Goal: Transaction & Acquisition: Purchase product/service

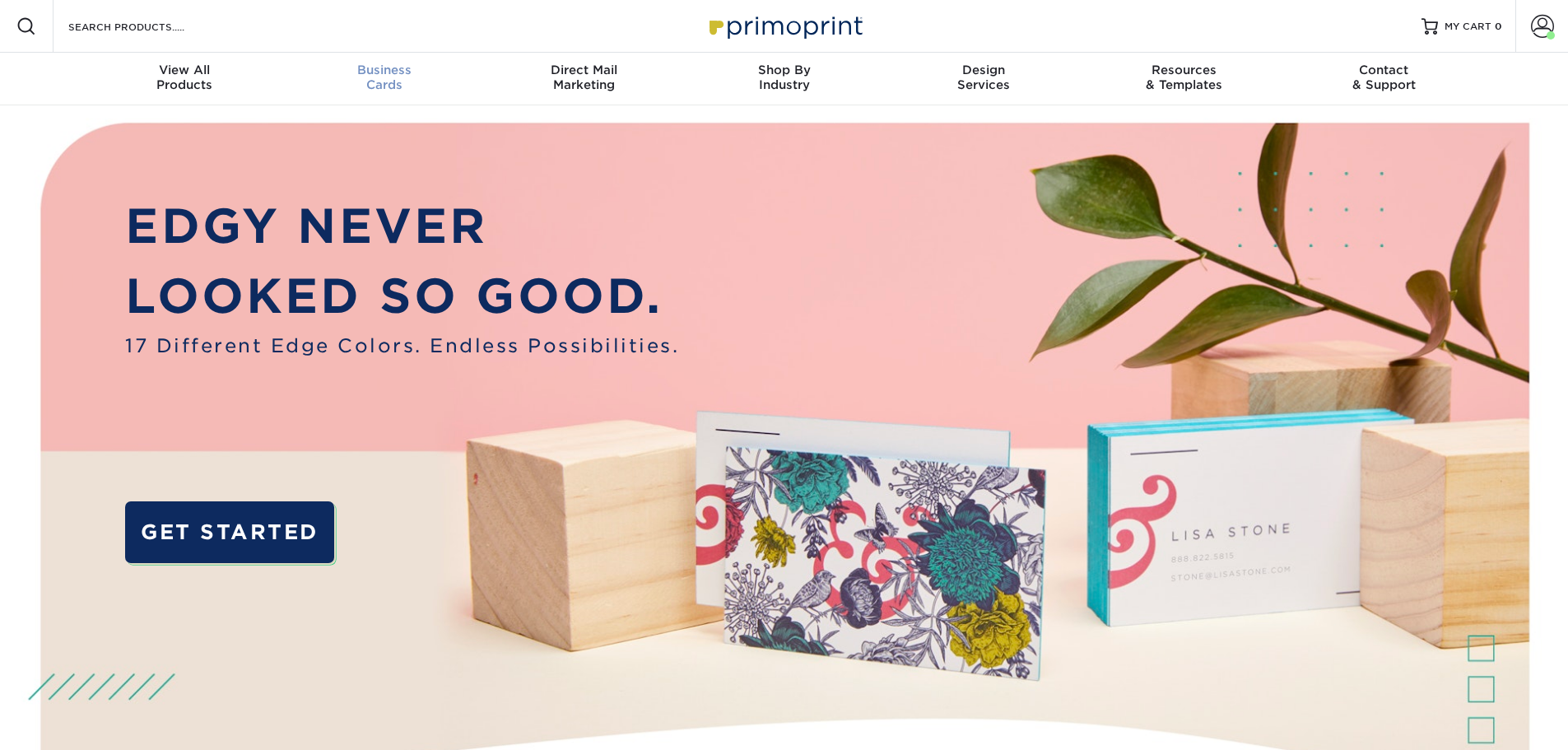
click at [372, 68] on span "Business" at bounding box center [384, 69] width 200 height 14
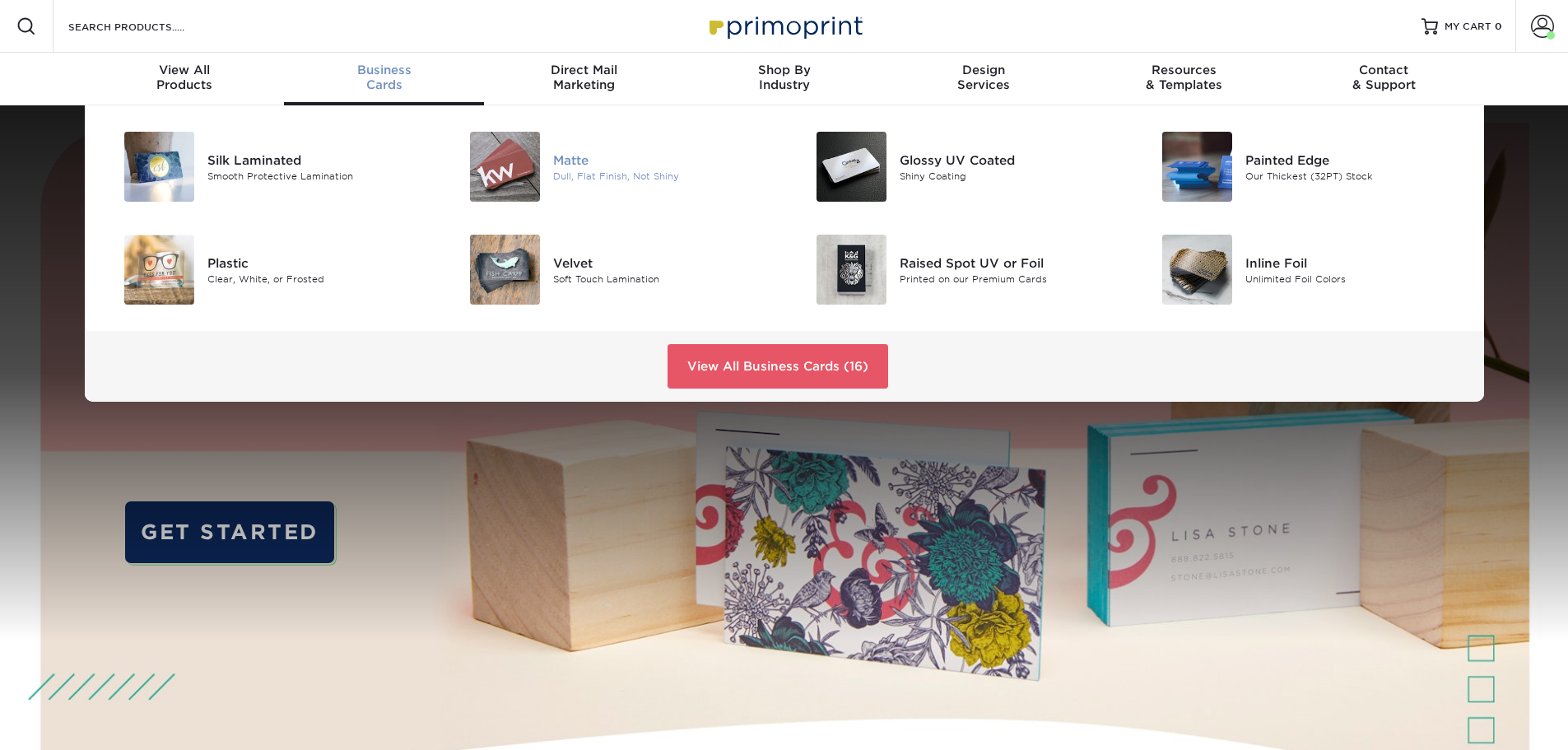
click at [518, 164] on img at bounding box center [504, 166] width 70 height 70
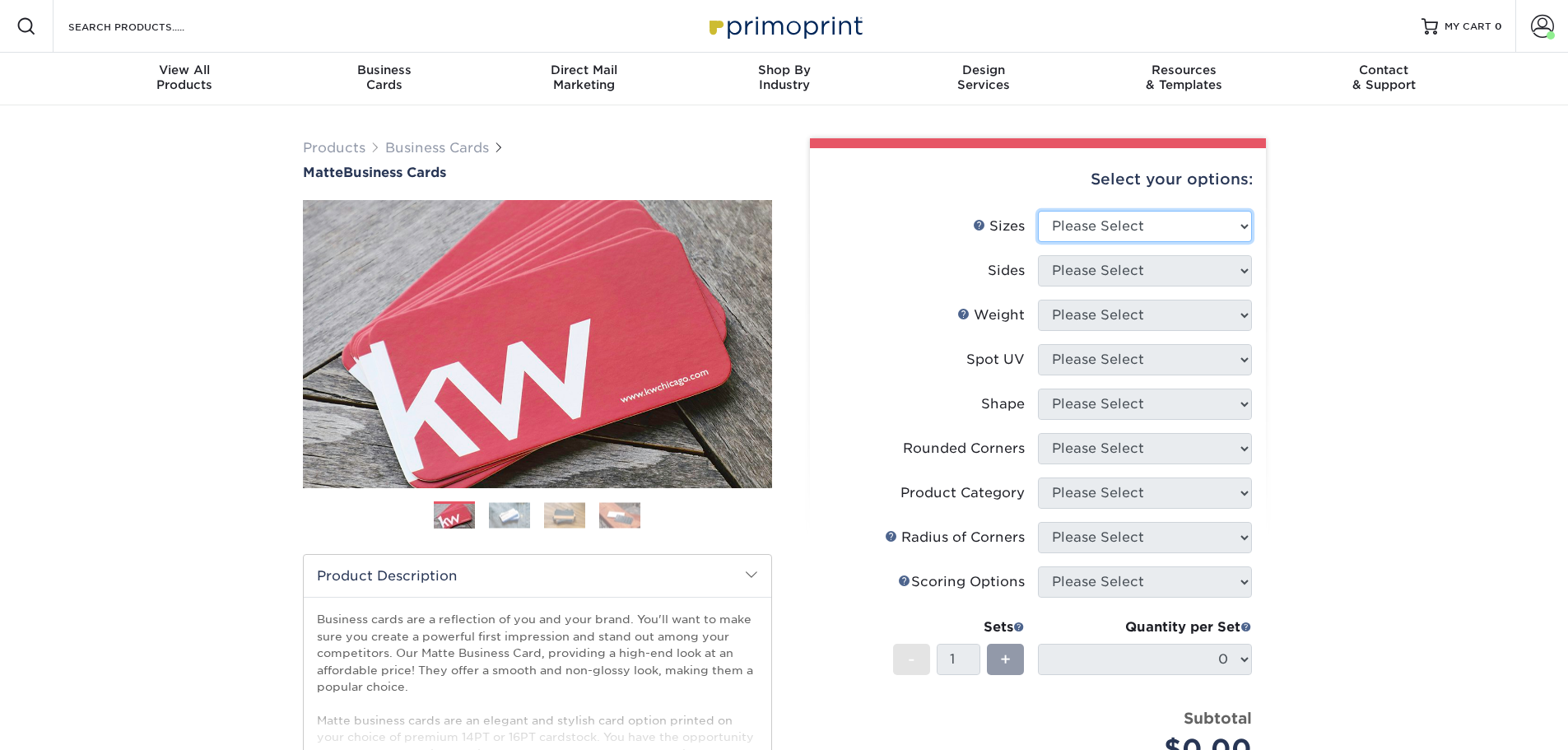
click at [1244, 221] on select "Please Select 1.5" x 3.5" - Mini 1.75" x 3.5" - Mini 2" x 2" - Square 2" x 3" -…" at bounding box center [1146, 226] width 214 height 32
select select "2.00x3.50"
click at [1039, 210] on select "Please Select 1.5" x 3.5" - Mini 1.75" x 3.5" - Mini 2" x 2" - Square 2" x 3" -…" at bounding box center [1146, 226] width 214 height 32
click at [1197, 274] on select "Please Select Print Both Sides Print Front Only" at bounding box center [1146, 271] width 214 height 32
select select "13abbda7-1d64-4f25-8bb2-c179b224825d"
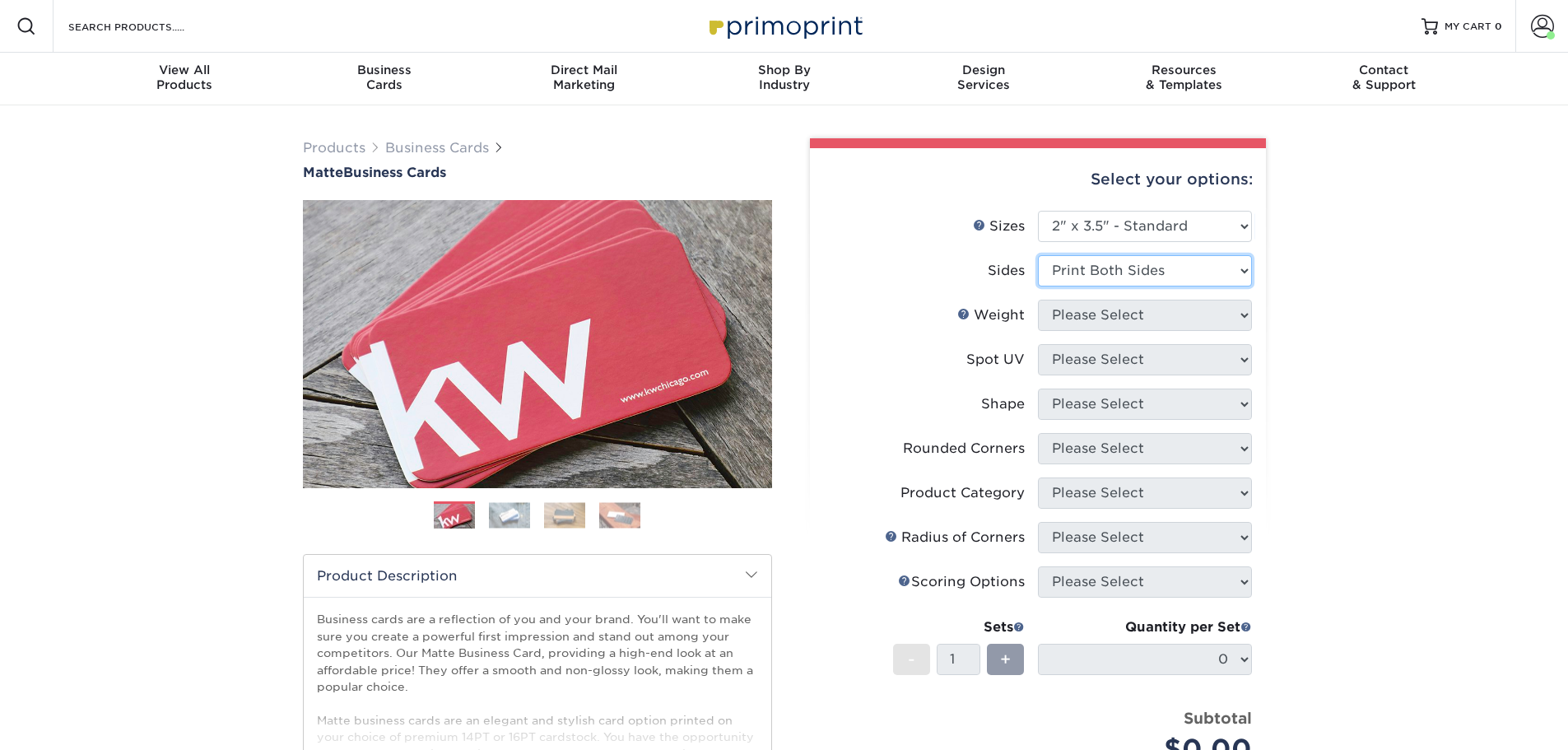
click at [1039, 255] on select "Please Select Print Both Sides Print Front Only" at bounding box center [1146, 271] width 214 height 32
click at [1198, 317] on select "Please Select 16PT 14PT" at bounding box center [1146, 315] width 214 height 32
select select "14PT"
click at [1039, 299] on select "Please Select 16PT 14PT" at bounding box center [1146, 315] width 214 height 32
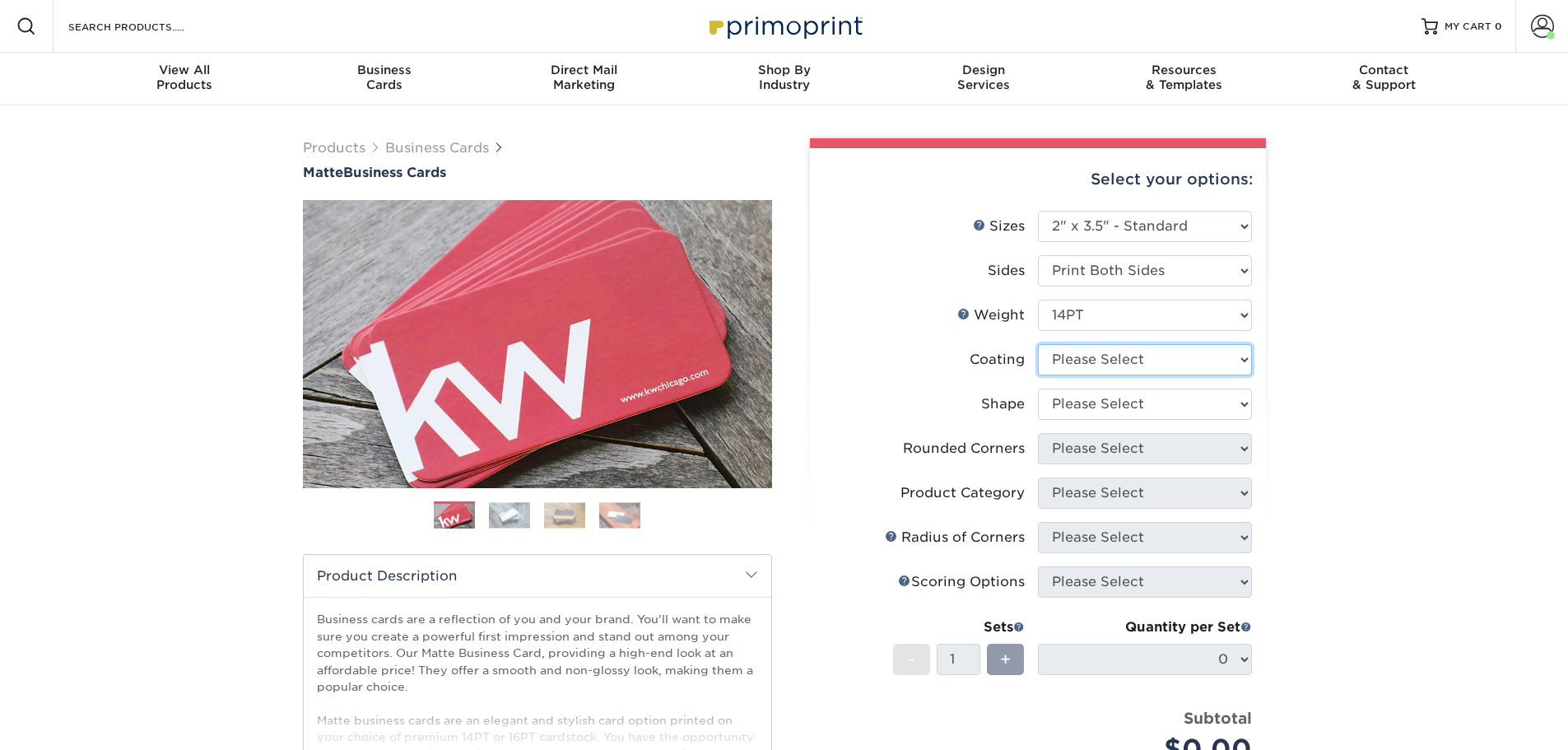
click at [1195, 357] on select at bounding box center [1146, 360] width 214 height 32
select select "121bb7b5-3b4d-429f-bd8d-bbf80e953313"
click at [1039, 344] on select at bounding box center [1146, 360] width 214 height 32
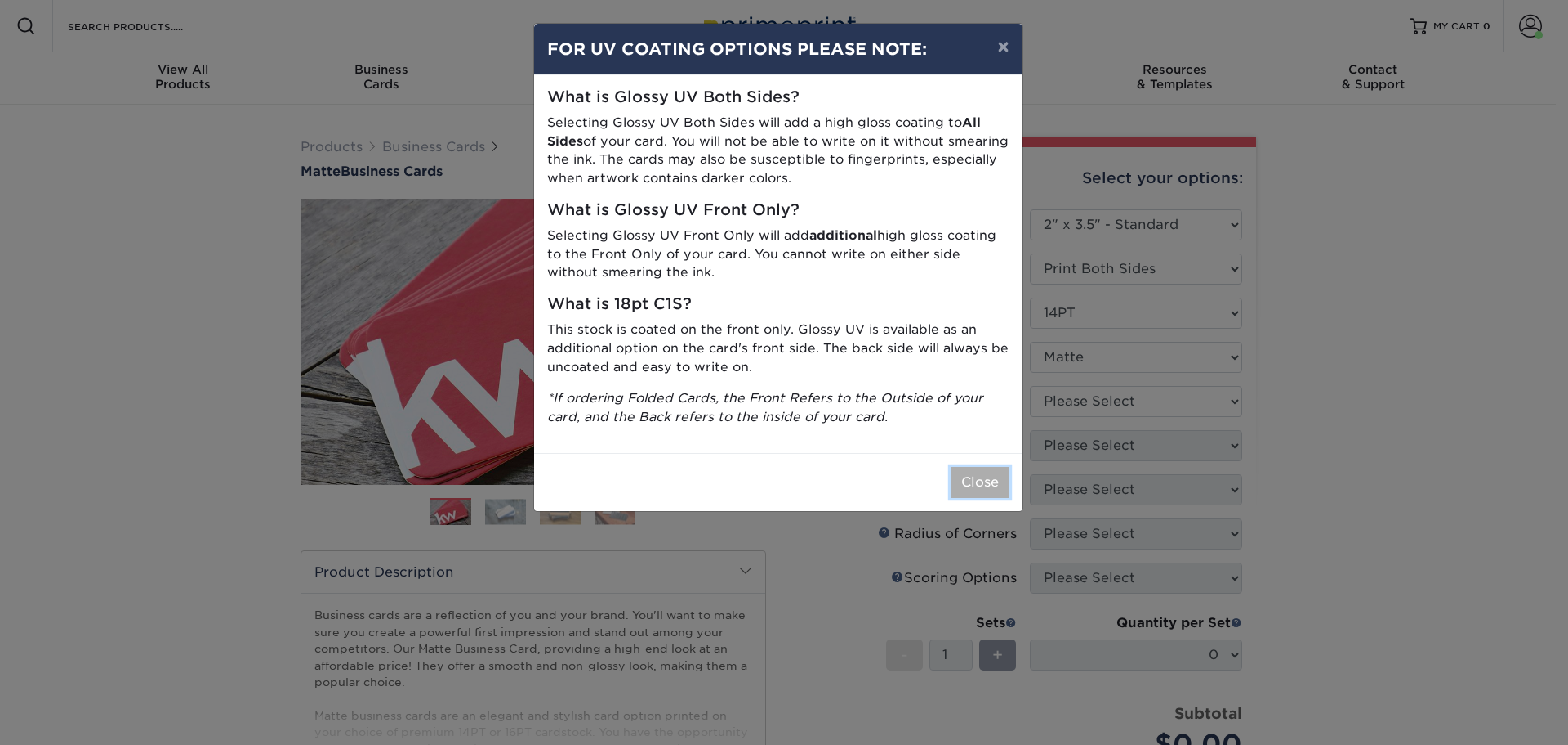
click at [979, 487] on button "Close" at bounding box center [980, 482] width 59 height 31
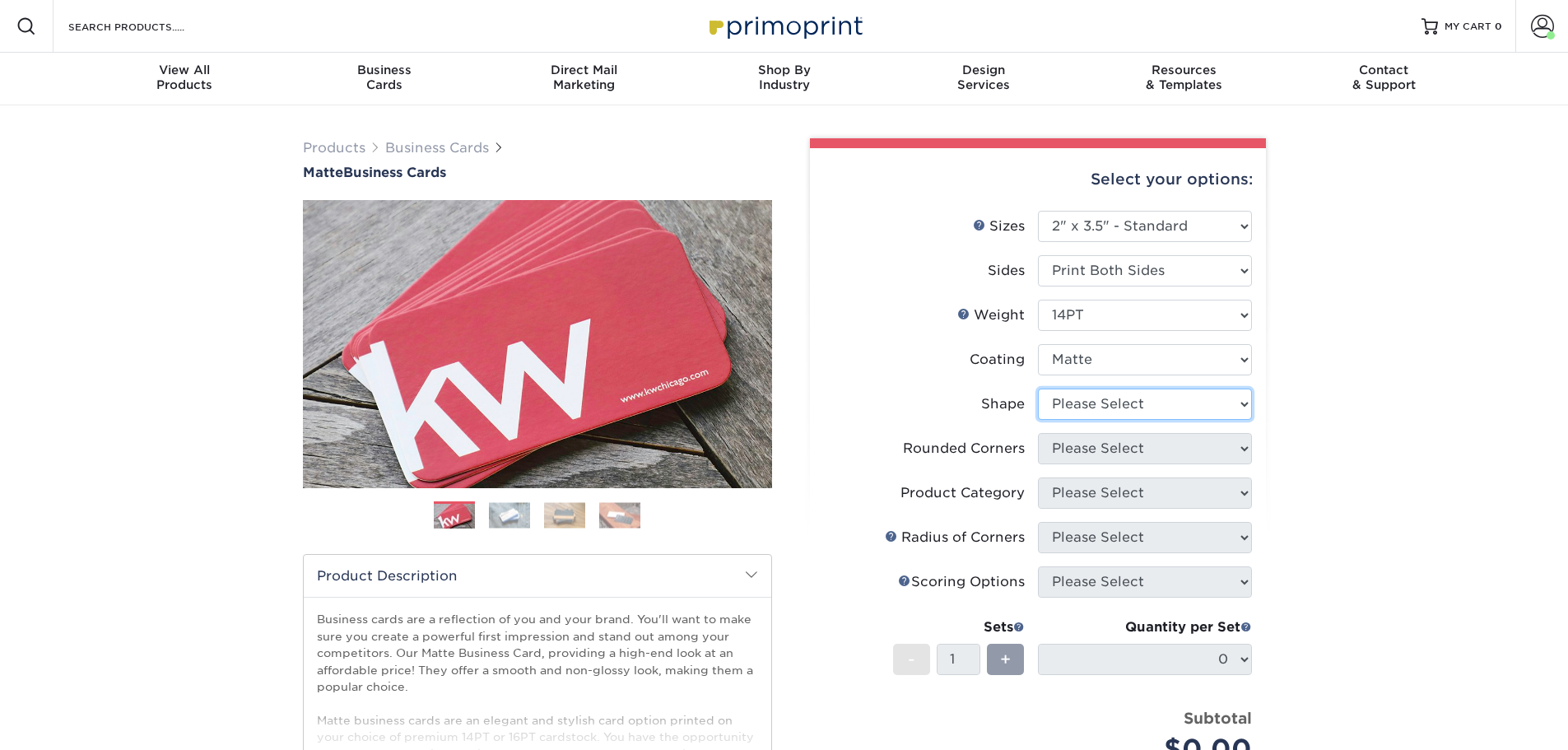
click at [1091, 412] on select "Please Select Standard" at bounding box center [1146, 404] width 214 height 32
select select "standard"
click at [1039, 388] on select "Please Select Standard" at bounding box center [1146, 404] width 214 height 32
click at [1096, 453] on select "Please Select Yes - Round 2 Corners Yes - Round 4 Corners No" at bounding box center [1146, 448] width 214 height 32
select select "0"
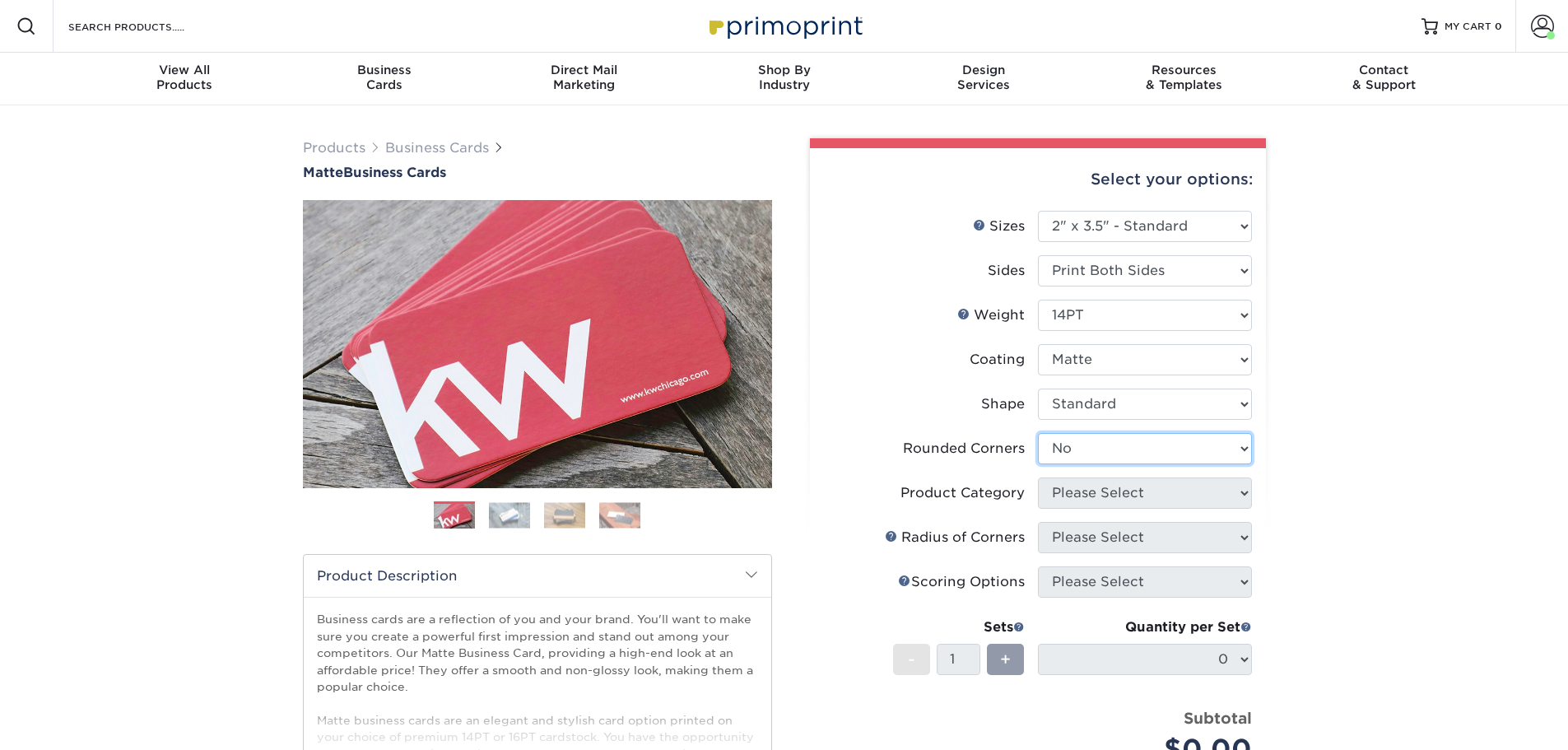
click at [1039, 432] on select "Please Select Yes - Round 2 Corners Yes - Round 4 Corners No" at bounding box center [1146, 448] width 214 height 32
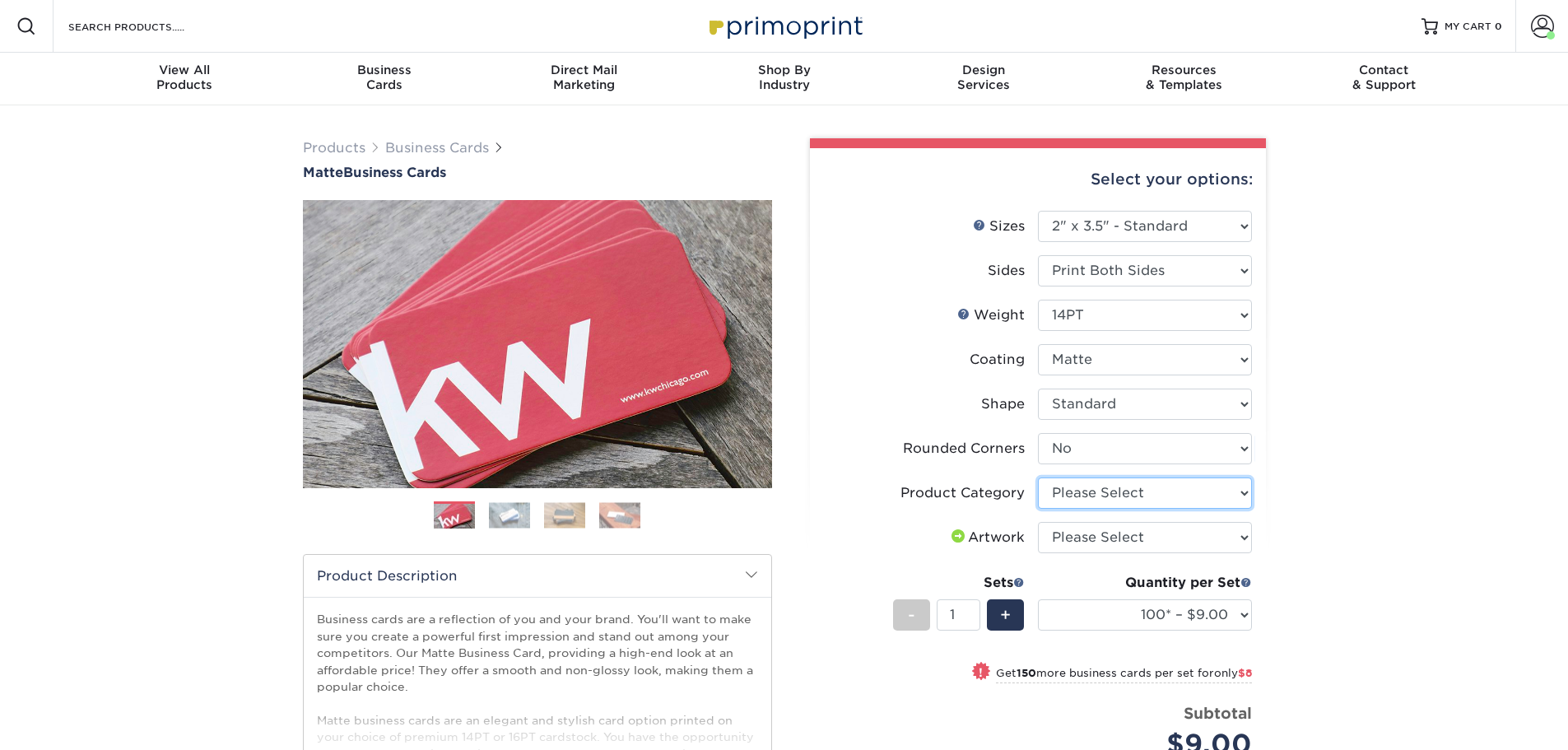
click at [1244, 489] on select "Please Select Business Cards" at bounding box center [1146, 493] width 214 height 32
select select "3b5148f1-0588-4f88-a218-97bcfdce65c1"
click at [1039, 477] on select "Please Select Business Cards" at bounding box center [1146, 493] width 214 height 32
click at [1209, 533] on select "Please Select I will upload files I need a design - $100" at bounding box center [1146, 537] width 214 height 32
select select "upload"
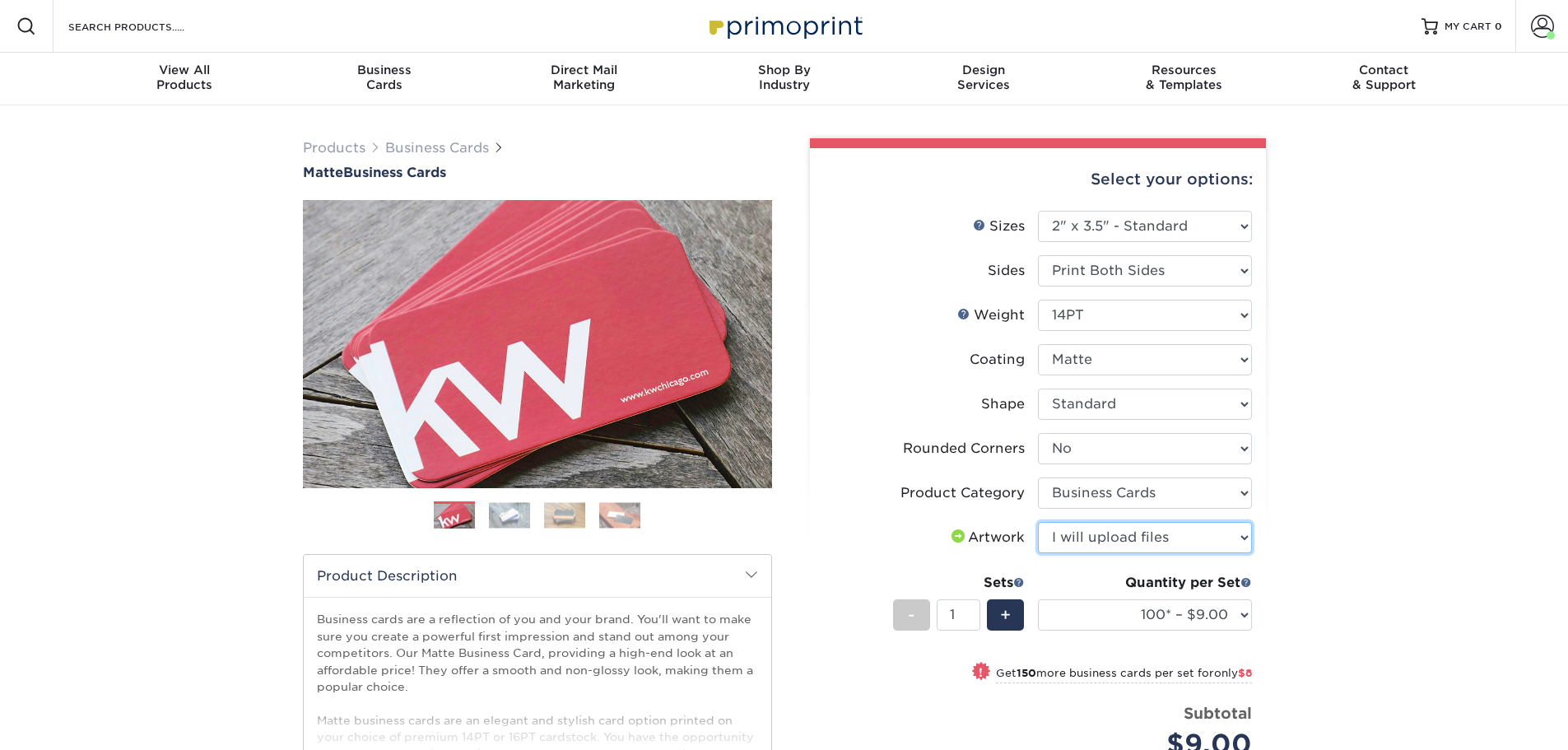
click at [1039, 521] on select "Please Select I will upload files I need a design - $100" at bounding box center [1146, 537] width 214 height 32
click at [1246, 613] on select "100* – $9.00 250* – $17.00 500 – $33.00 1000 – $42.00 2500 – $75.00 5000 – $143…" at bounding box center [1146, 614] width 214 height 32
click at [1039, 599] on select "100* – $9.00 250* – $17.00 500 – $33.00 1000 – $42.00 2500 – $75.00 5000 – $143…" at bounding box center [1146, 614] width 214 height 32
click at [1245, 611] on select "100* – $9.00 250* – $17.00 500 – $33.00 1000 – $42.00 2500 – $75.00 5000 – $143…" at bounding box center [1146, 614] width 214 height 32
select select "1000 – $42.00"
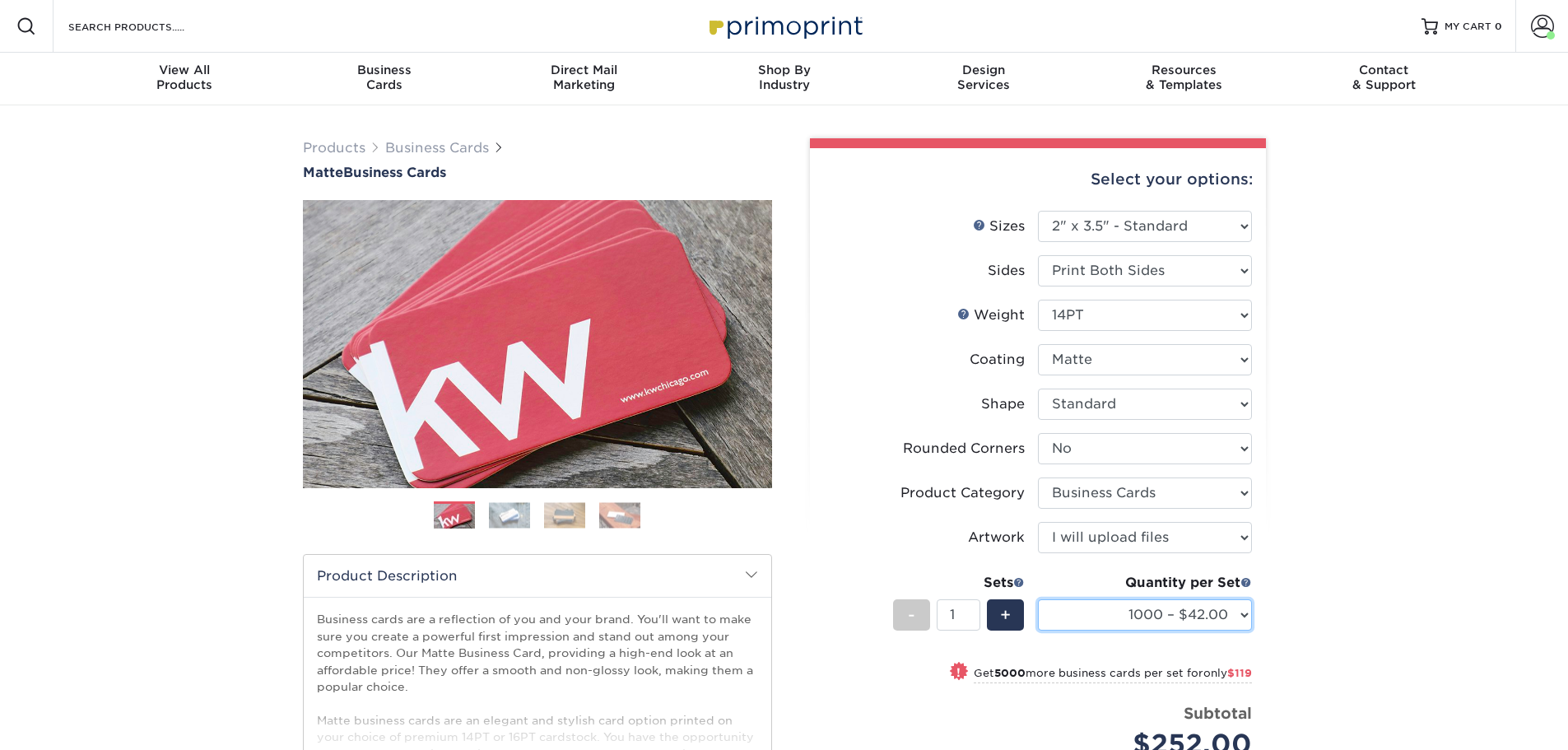
click at [1039, 599] on select "100* – $9.00 250* – $17.00 500 – $33.00 1000 – $42.00 2500 – $75.00 5000 – $143…" at bounding box center [1146, 614] width 214 height 32
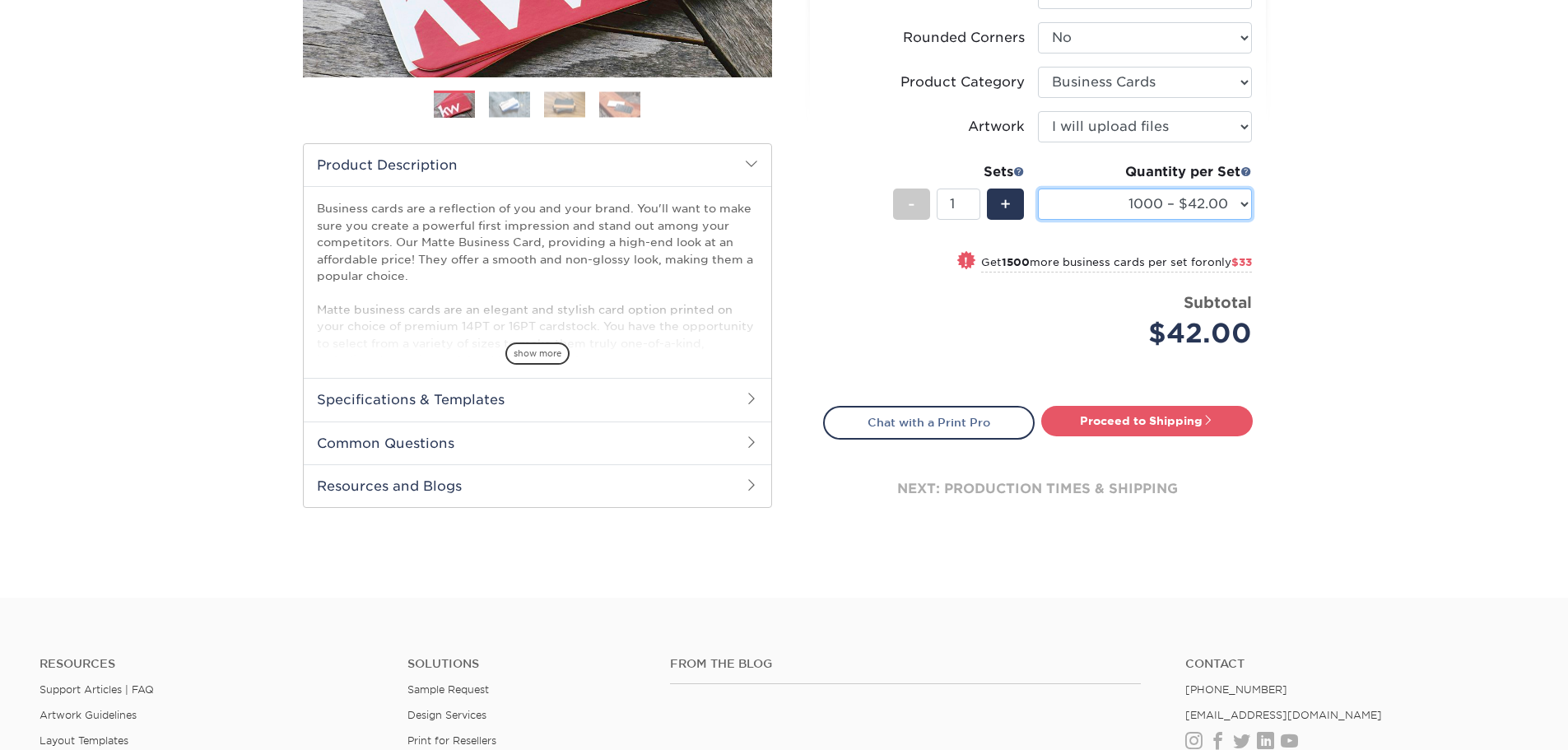
scroll to position [411, 0]
click at [1167, 425] on link "Proceed to Shipping" at bounding box center [1147, 419] width 212 height 30
type input "Set 1"
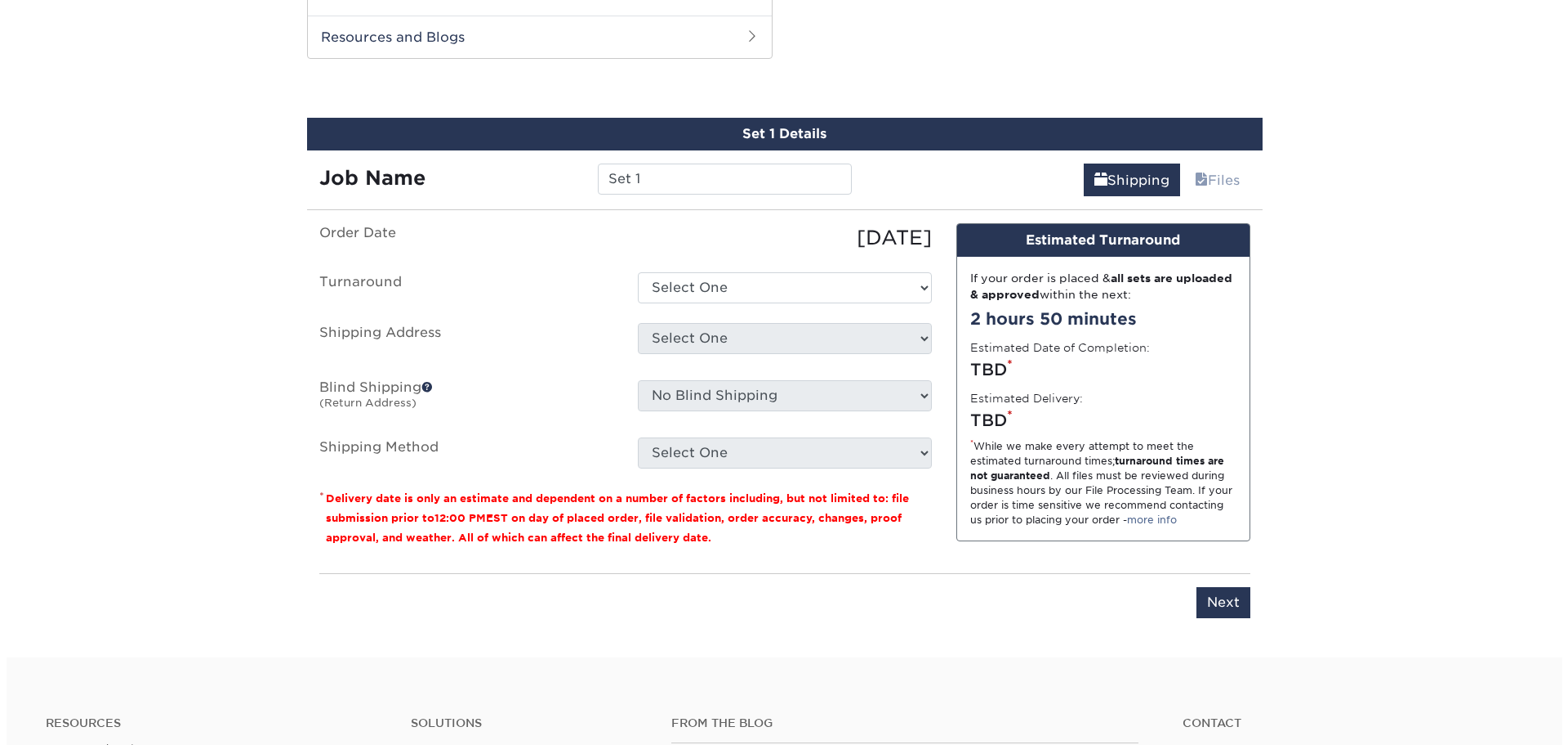
scroll to position [855, 0]
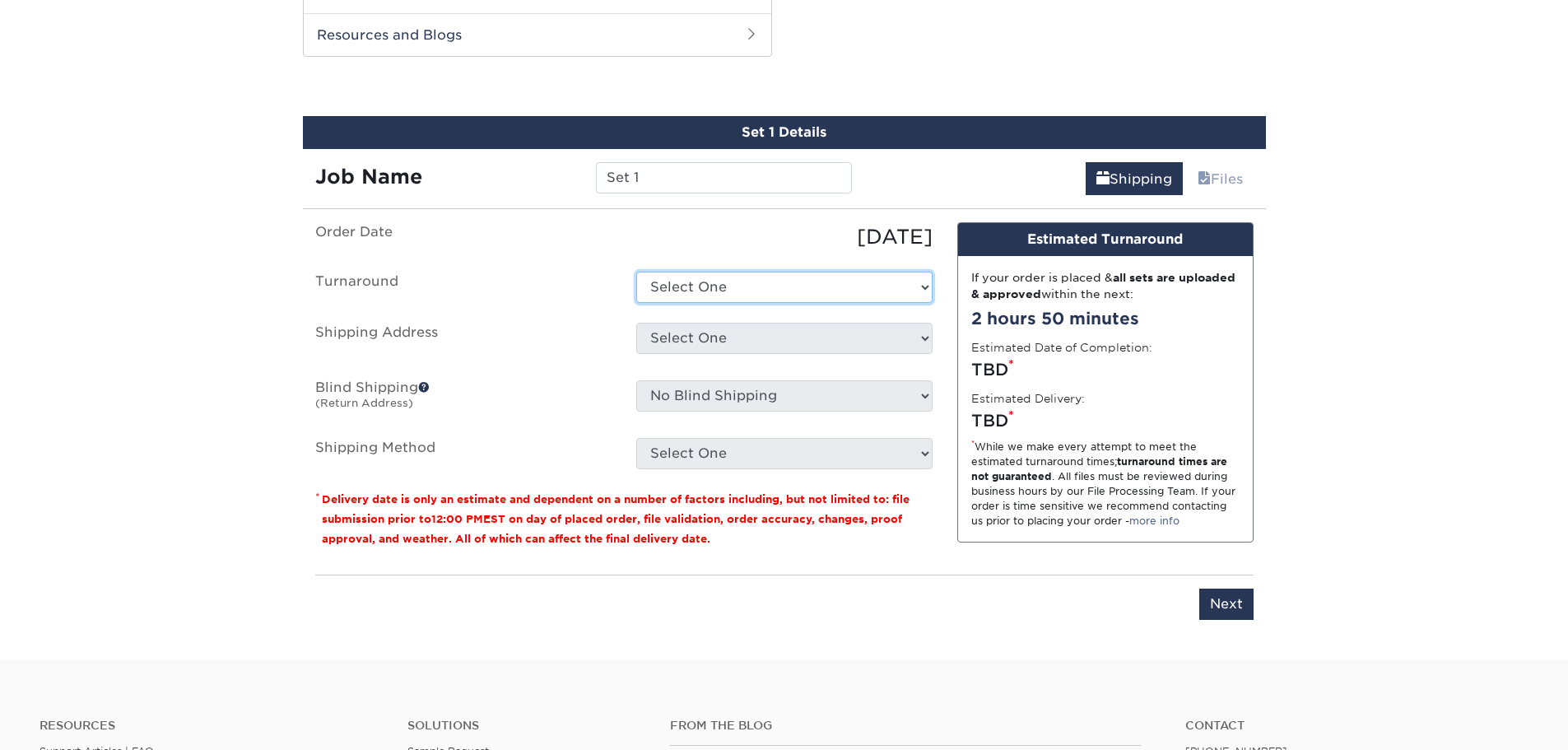
click at [818, 286] on select "Select One 2-4 Business Days 2 Day Next Business Day" at bounding box center [785, 287] width 297 height 32
select select "bbae0db4-e4ea-4d4a-8a0b-eb00eeb16e68"
click at [637, 272] on select "Select One 2-4 Business Days 2 Day Next Business Day" at bounding box center [785, 287] width 297 height 32
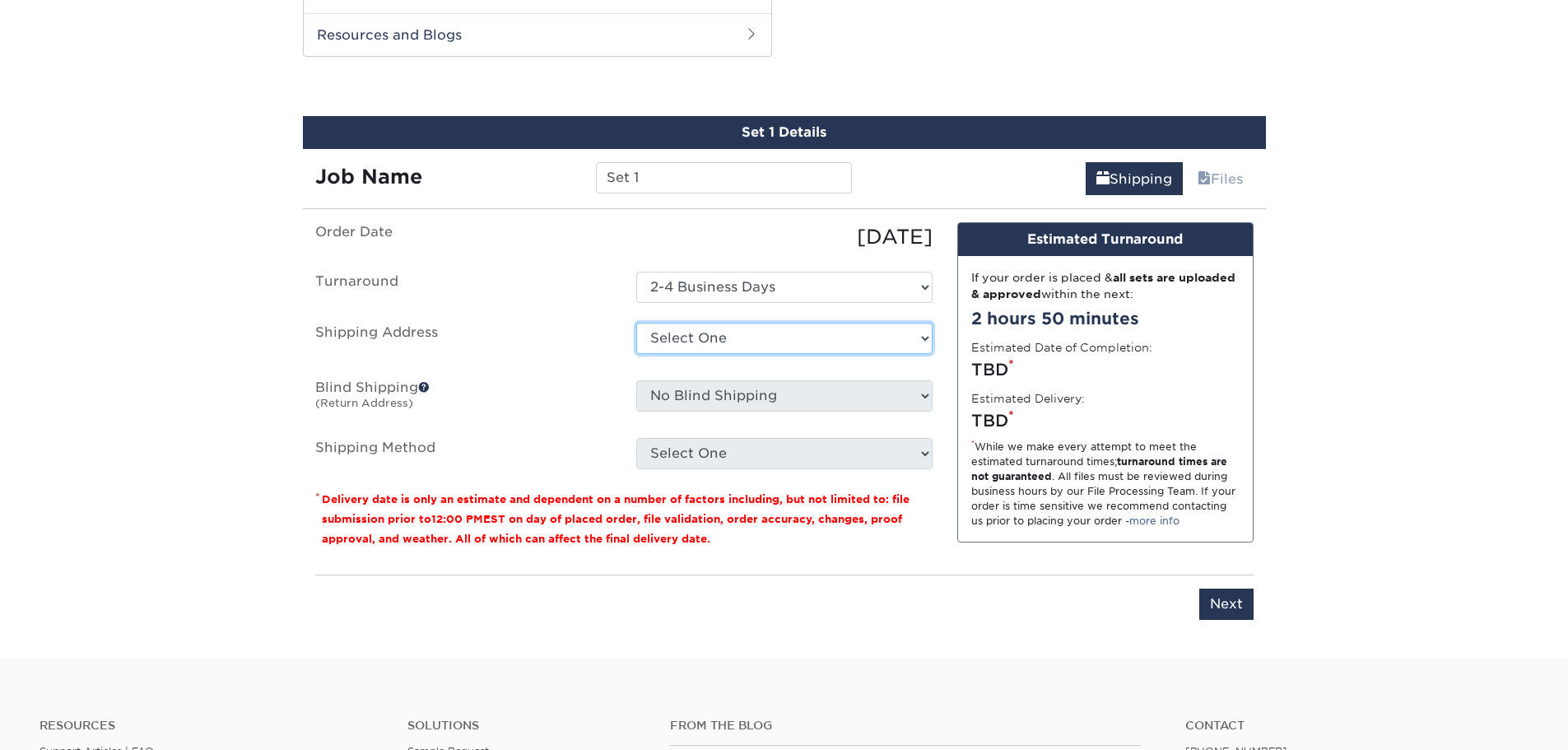
click at [921, 340] on select "Select One Allison Morle Culs/Dual back Amanda Clark Andy Young Business Cards …" at bounding box center [785, 338] width 297 height 32
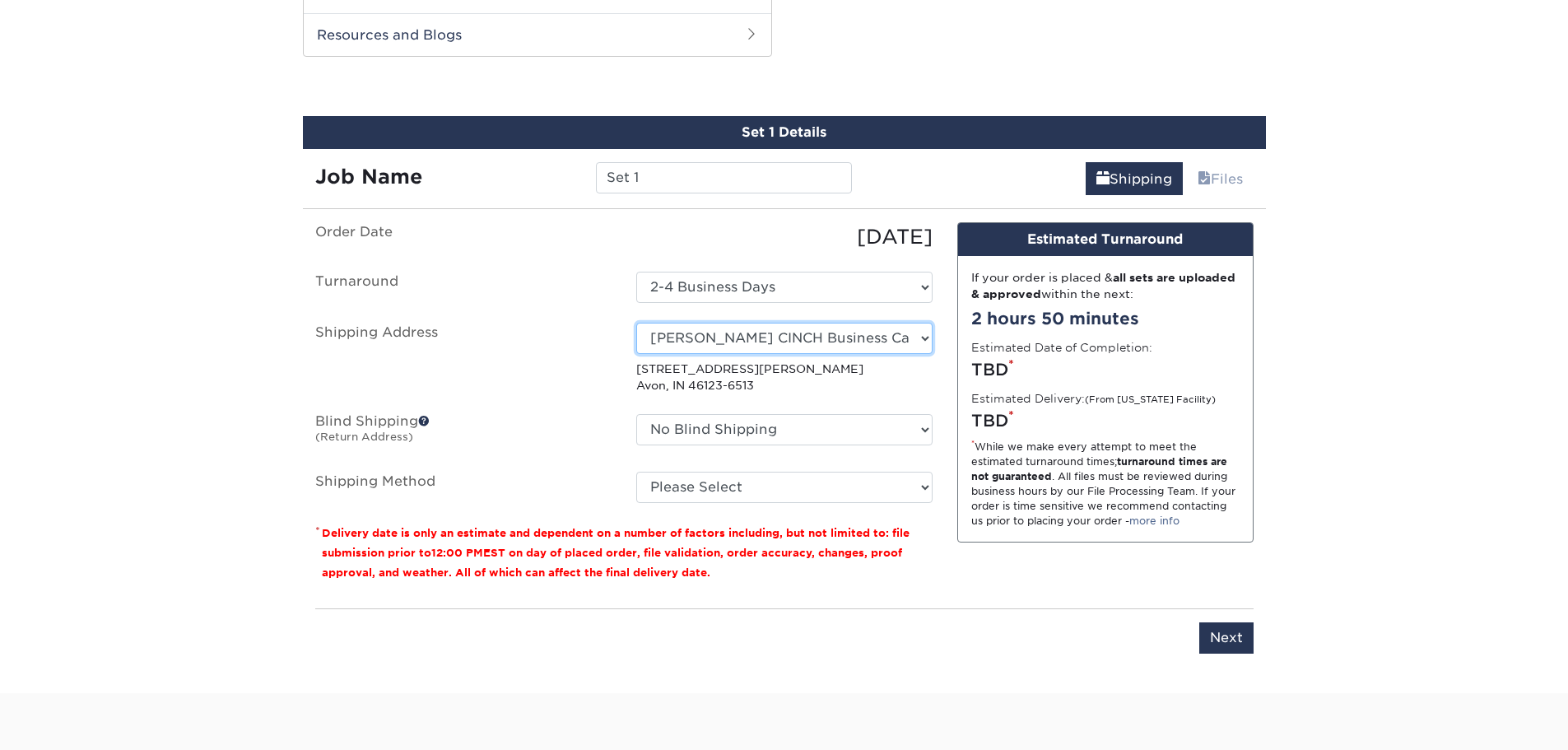
click at [919, 339] on select "Select One Allison Morle Culs/Dual back Amanda Clark Andy Young Business Cards …" at bounding box center [785, 338] width 297 height 32
click at [925, 338] on select "Select One Allison Morle Culs/Dual back Amanda Clark Andy Young Business Cards …" at bounding box center [785, 338] width 297 height 32
select select "newaddress"
click at [637, 322] on select "Select One Allison Morle Culs/Dual back Amanda Clark Andy Young Business Cards …" at bounding box center [785, 338] width 297 height 32
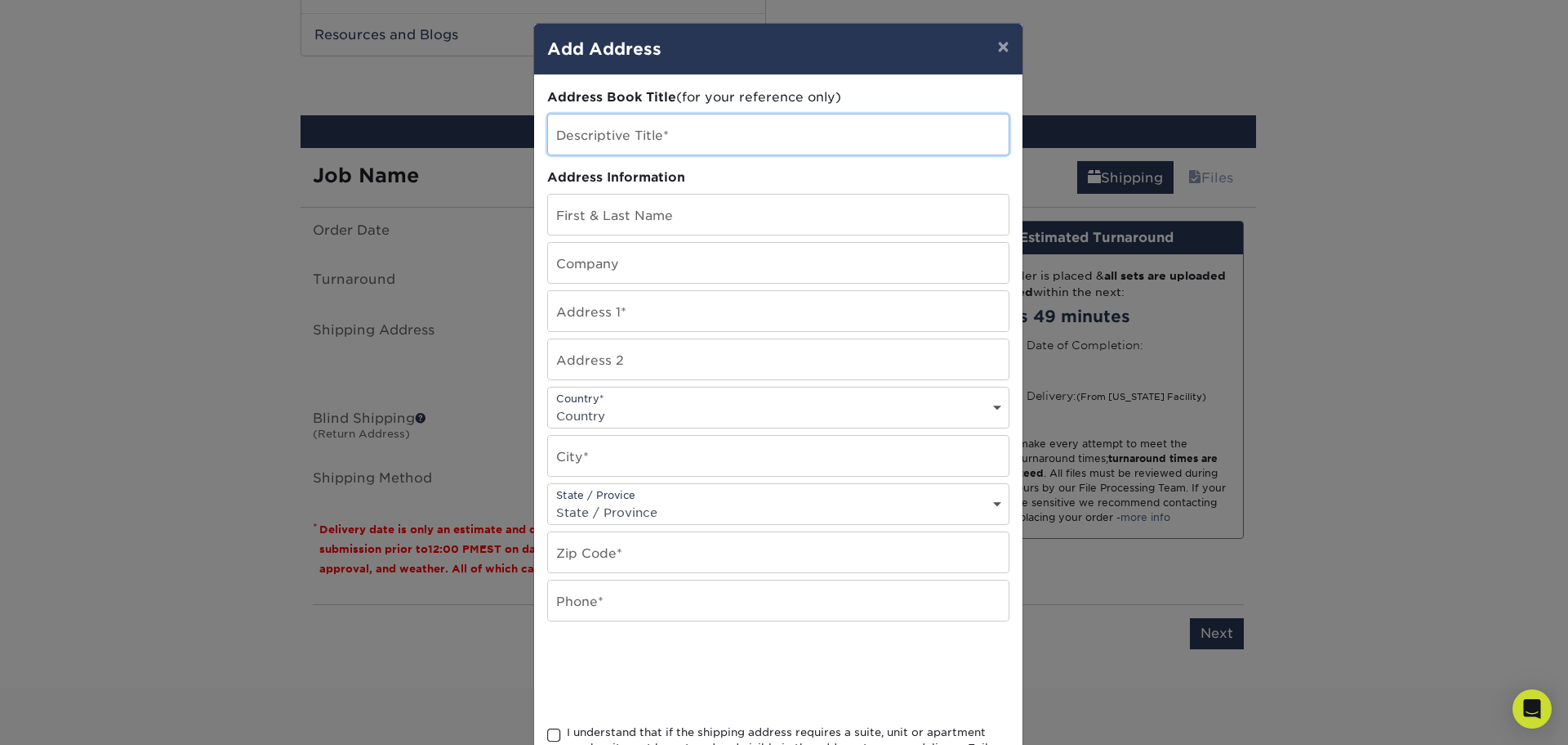
click at [617, 128] on input "text" at bounding box center [778, 134] width 461 height 40
type input "Sean Barber CINCH"
click at [587, 220] on input "text" at bounding box center [778, 215] width 461 height 40
type input "[PERSON_NAME]"
type input "CINCH"
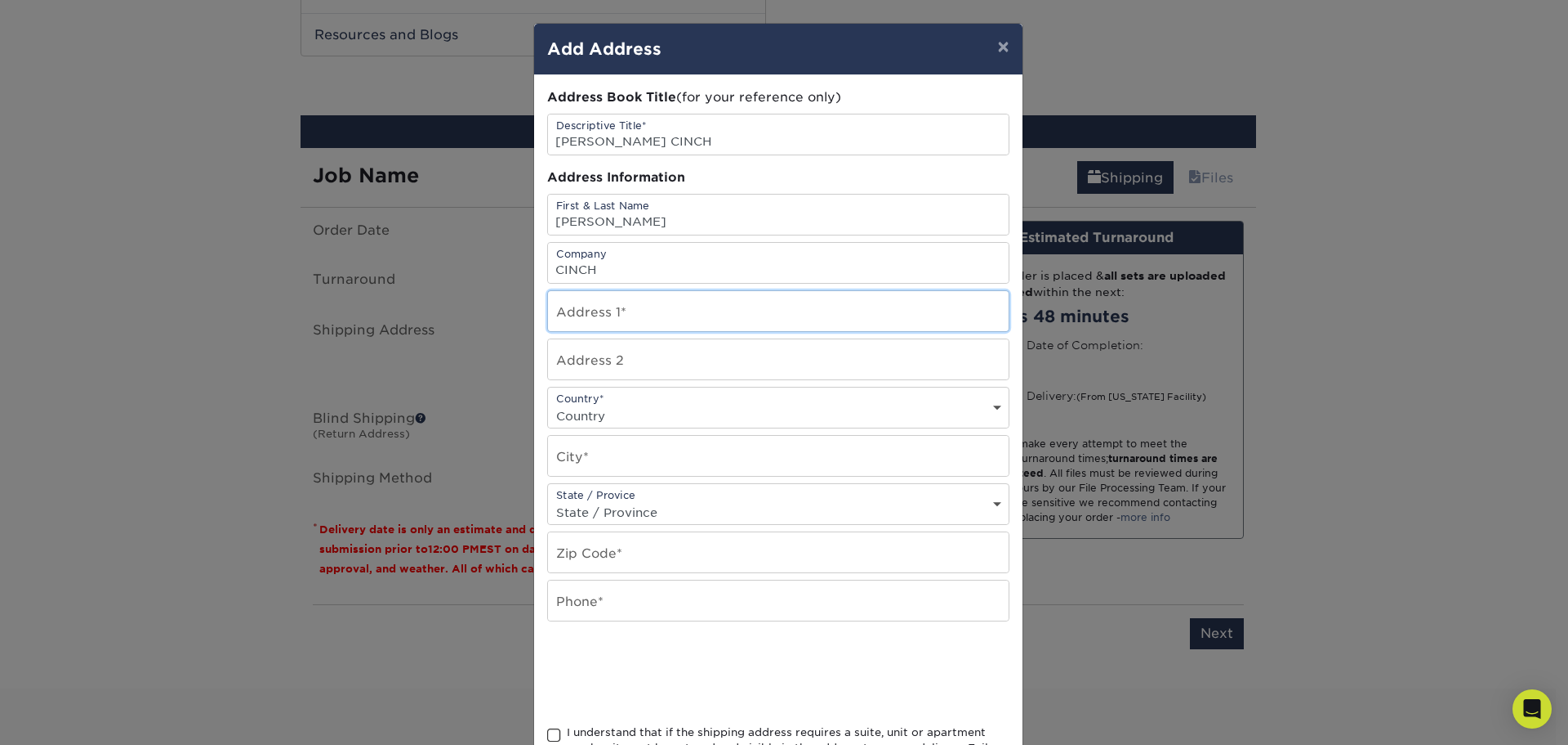
click at [556, 307] on input "text" at bounding box center [778, 311] width 461 height 40
paste input "136 PRAIRIE MEADOWS CT"
type input "136 PRAIRIE MEADOWS CT"
click at [565, 458] on input "text" at bounding box center [778, 455] width 461 height 40
paste input "RHOME"
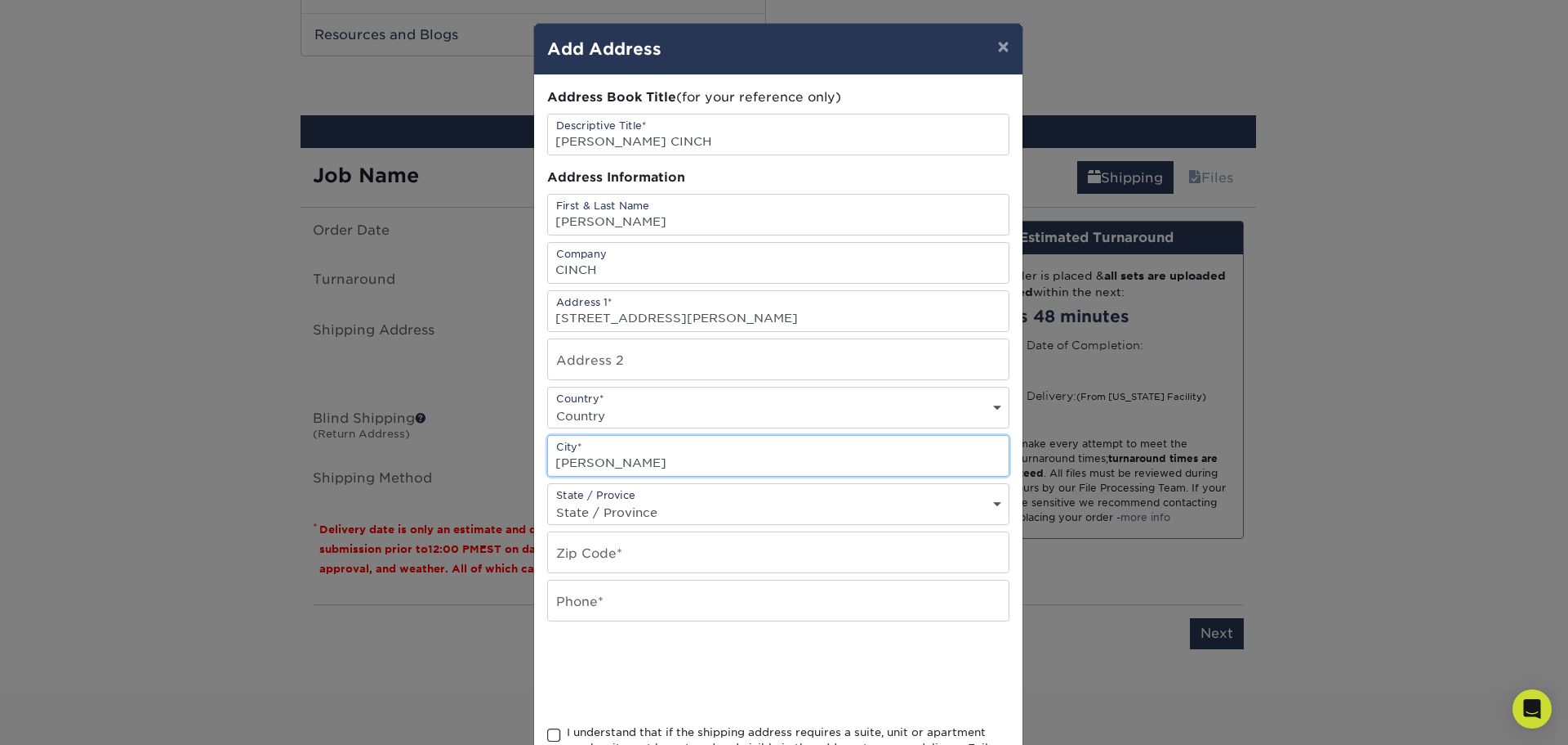
type input "RHOME"
click at [564, 557] on input "text" at bounding box center [778, 552] width 461 height 40
paste input "76078"
type input "76078"
click at [752, 505] on select "State / Province Alabama Alaska Arizona Arkansas California Colorado Connecticu…" at bounding box center [778, 511] width 461 height 24
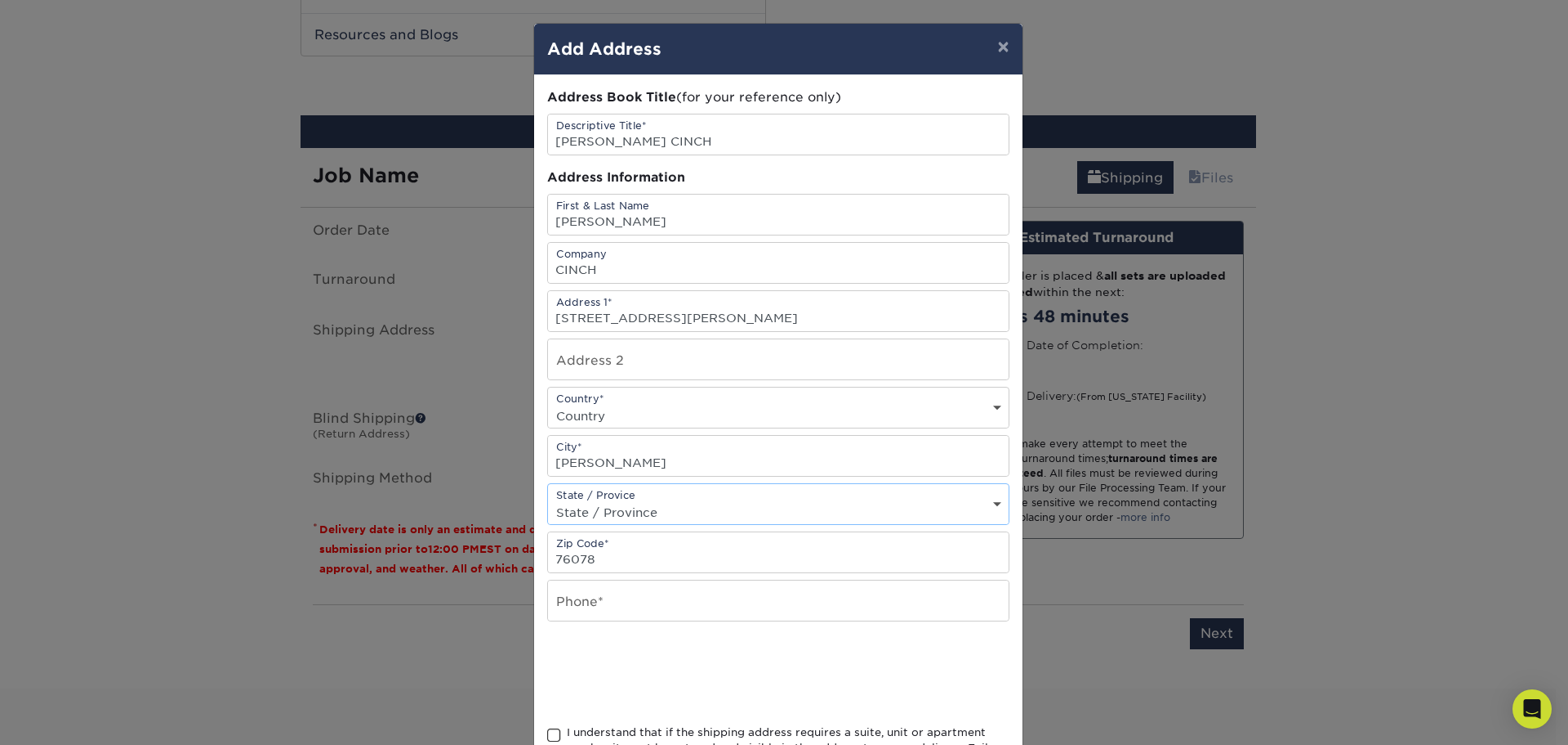
select select "TX"
click at [548, 500] on select "State / Province Alabama Alaska Arizona Arkansas California Colorado Connecticu…" at bounding box center [778, 511] width 461 height 24
click at [711, 411] on select "Country United States Canada ----------------------------- Afghanistan Albania …" at bounding box center [778, 415] width 461 height 24
select select "US"
click at [548, 404] on select "Country United States Canada ----------------------------- Afghanistan Albania …" at bounding box center [778, 415] width 461 height 24
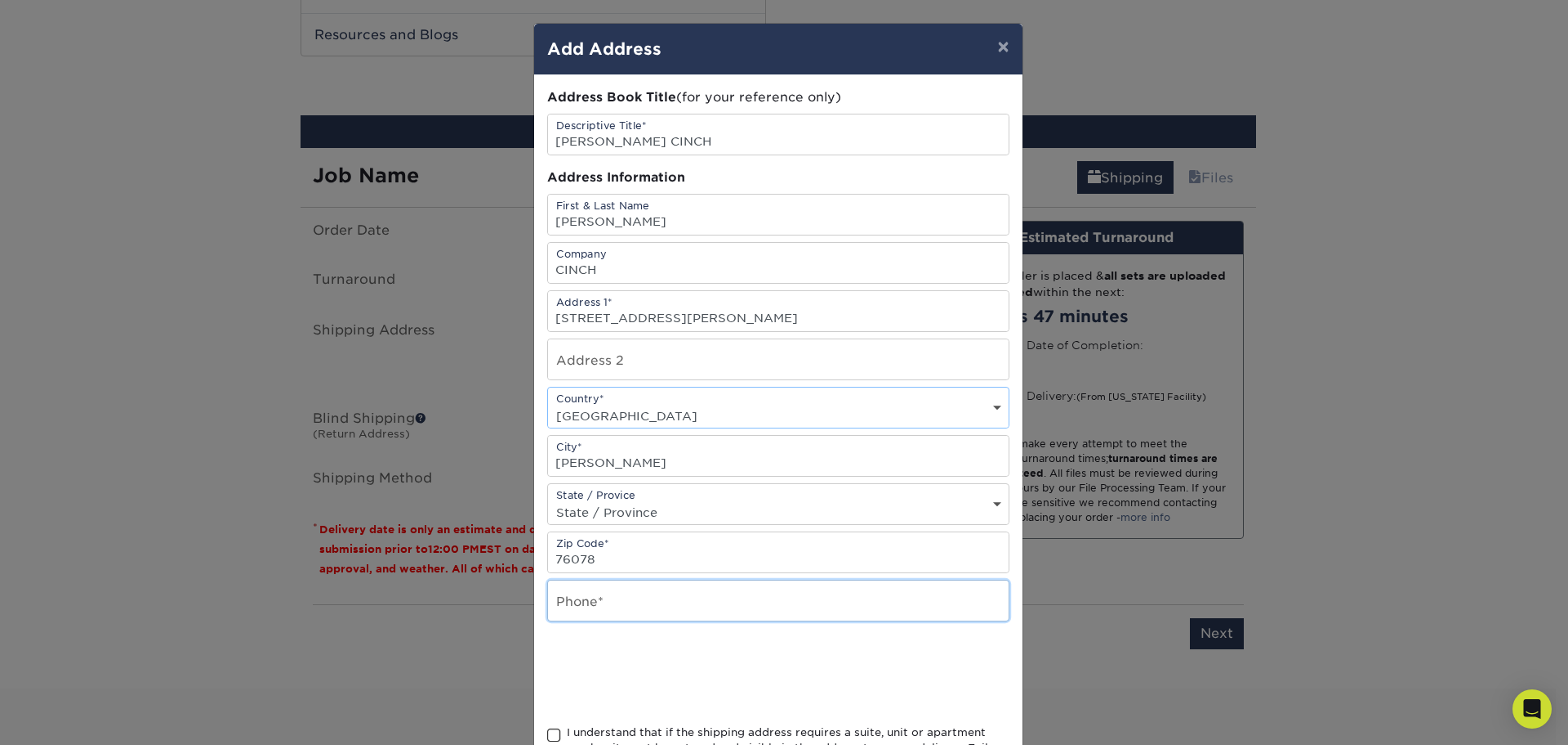
click at [631, 592] on input "text" at bounding box center [778, 601] width 461 height 40
click at [569, 610] on input "text" at bounding box center [778, 601] width 461 height 40
paste input "19723452862"
type input "19723452862"
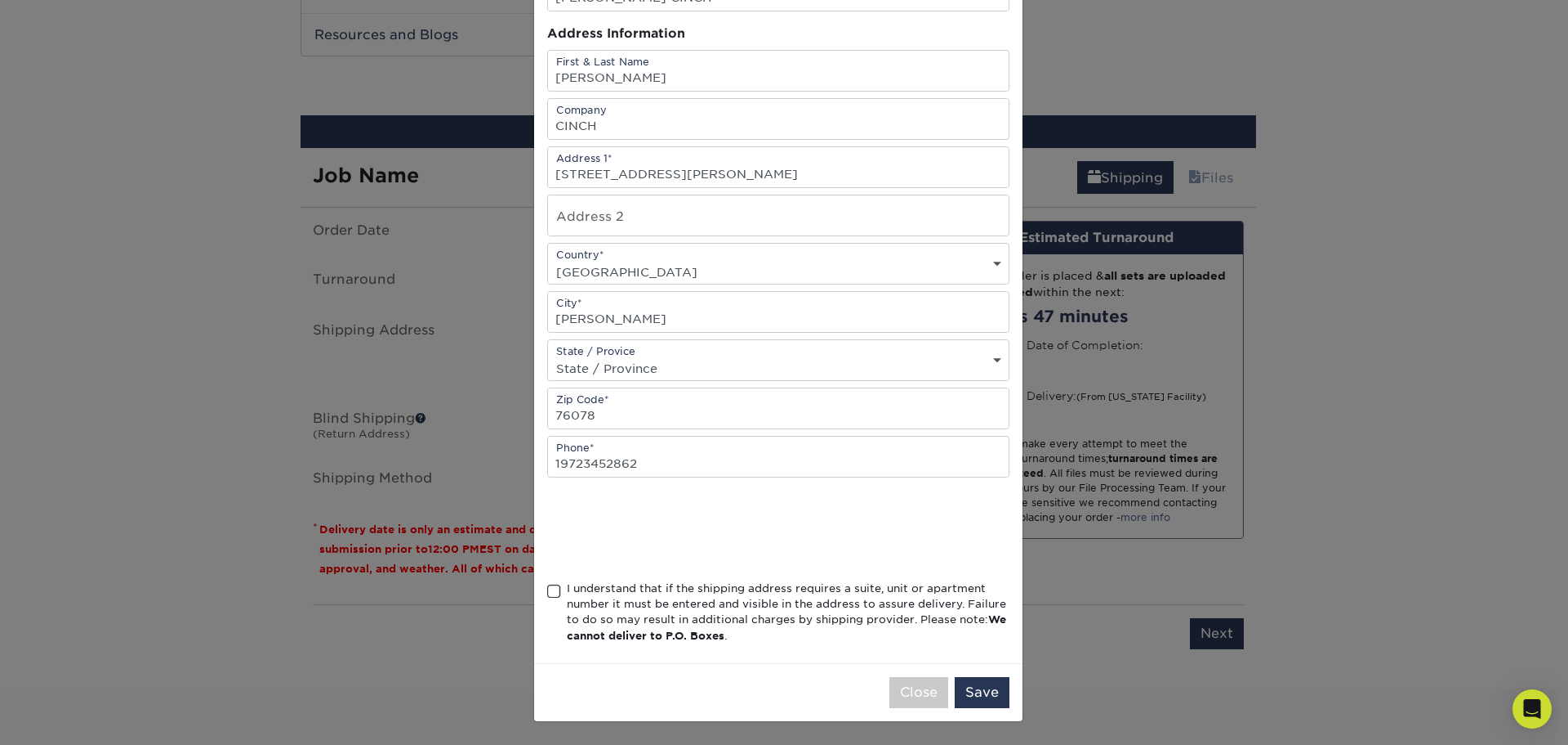
click at [547, 590] on span at bounding box center [554, 591] width 14 height 15
click at [0, 0] on input "I understand that if the shipping address requires a suite, unit or apartment n…" at bounding box center [0, 0] width 0 height 0
click at [978, 695] on button "Save" at bounding box center [982, 692] width 55 height 31
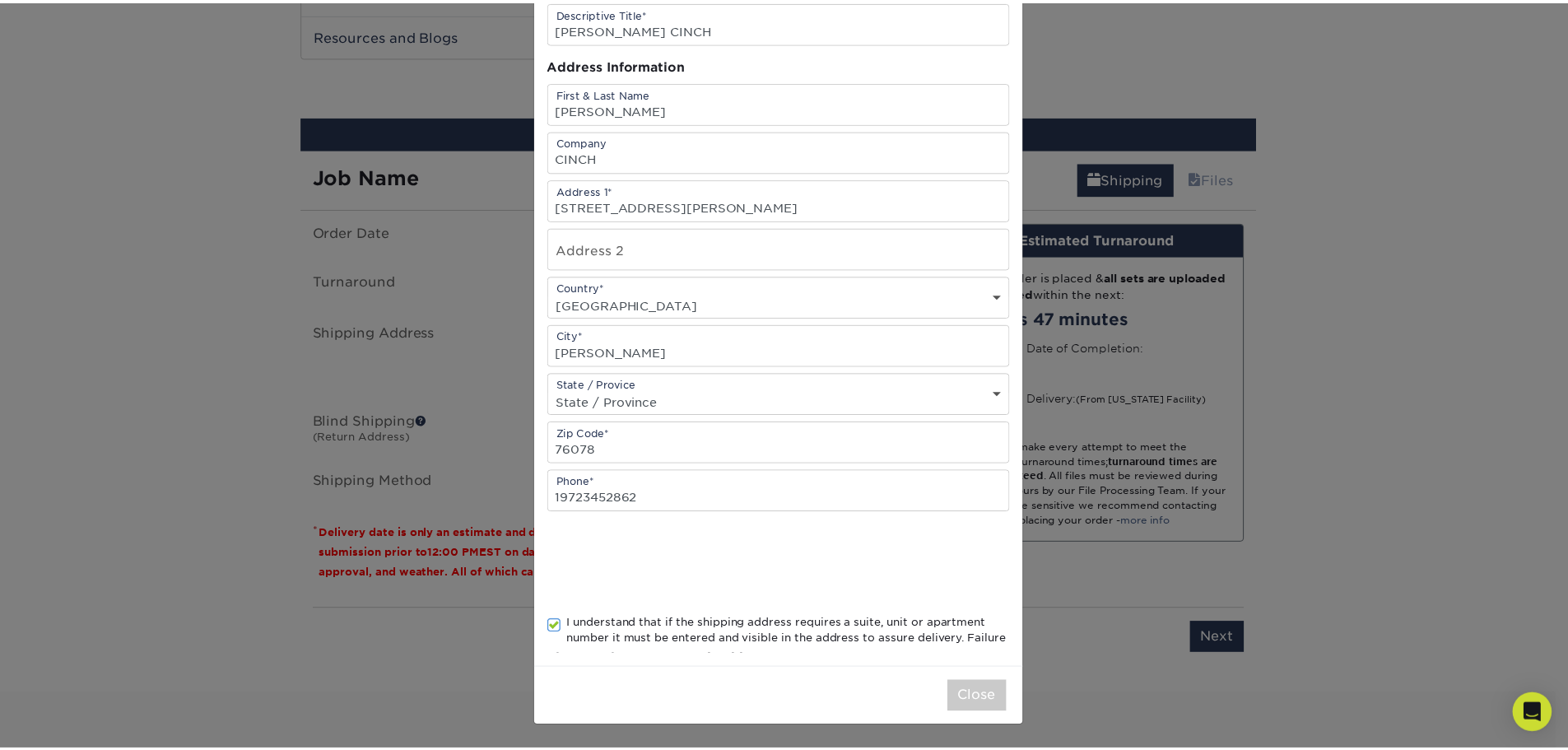
scroll to position [0, 0]
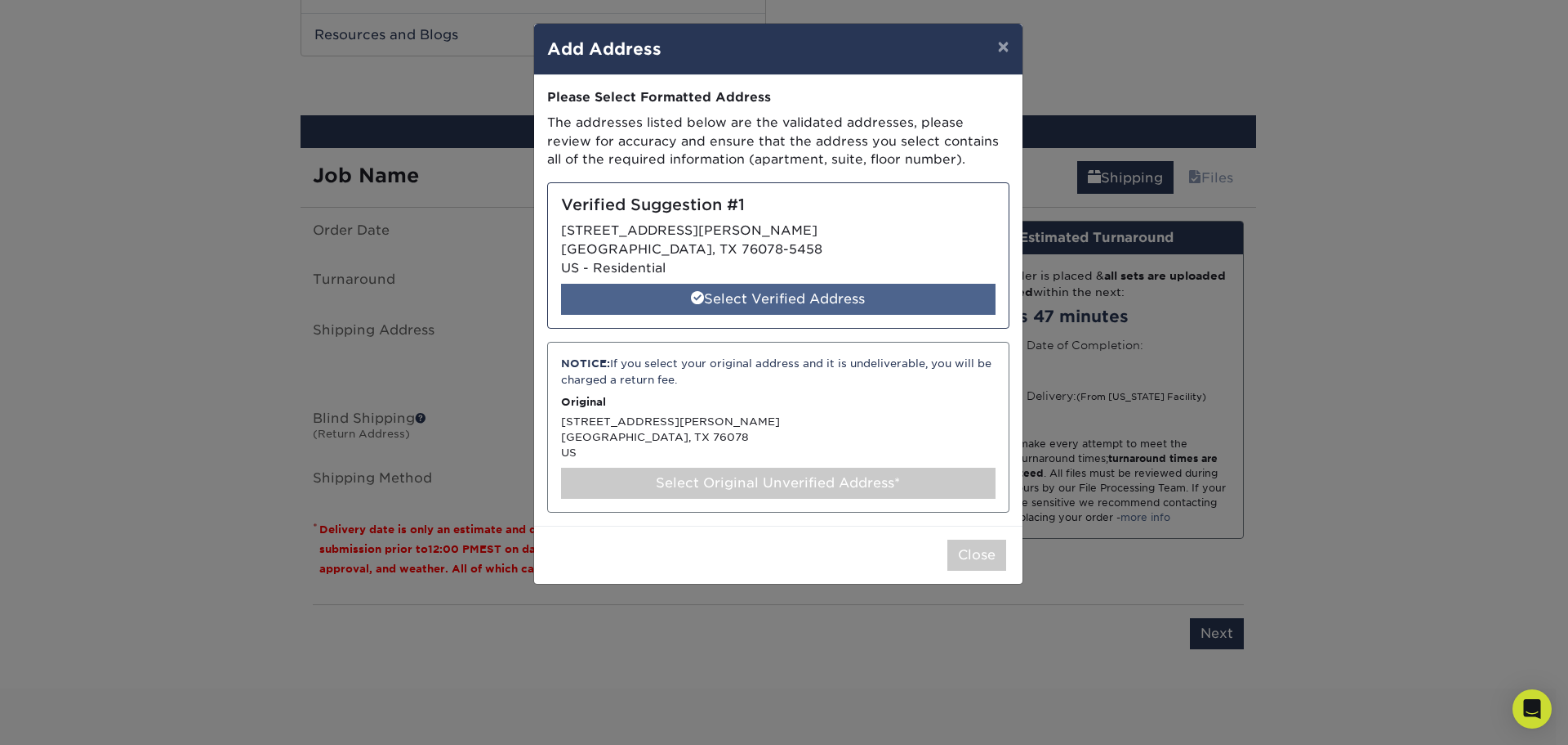
click at [882, 303] on div "Select Verified Address" at bounding box center [779, 298] width 435 height 31
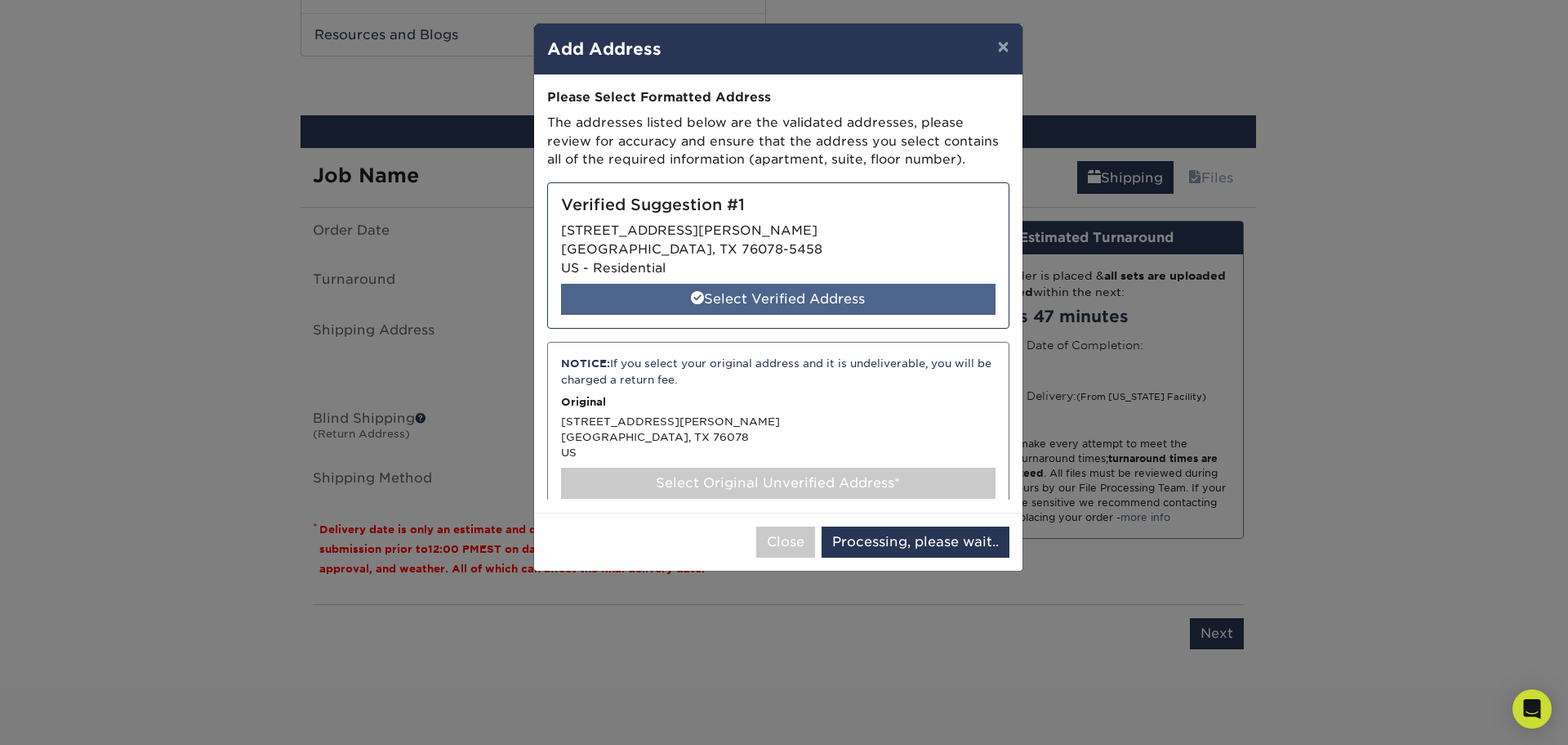
select select "284930"
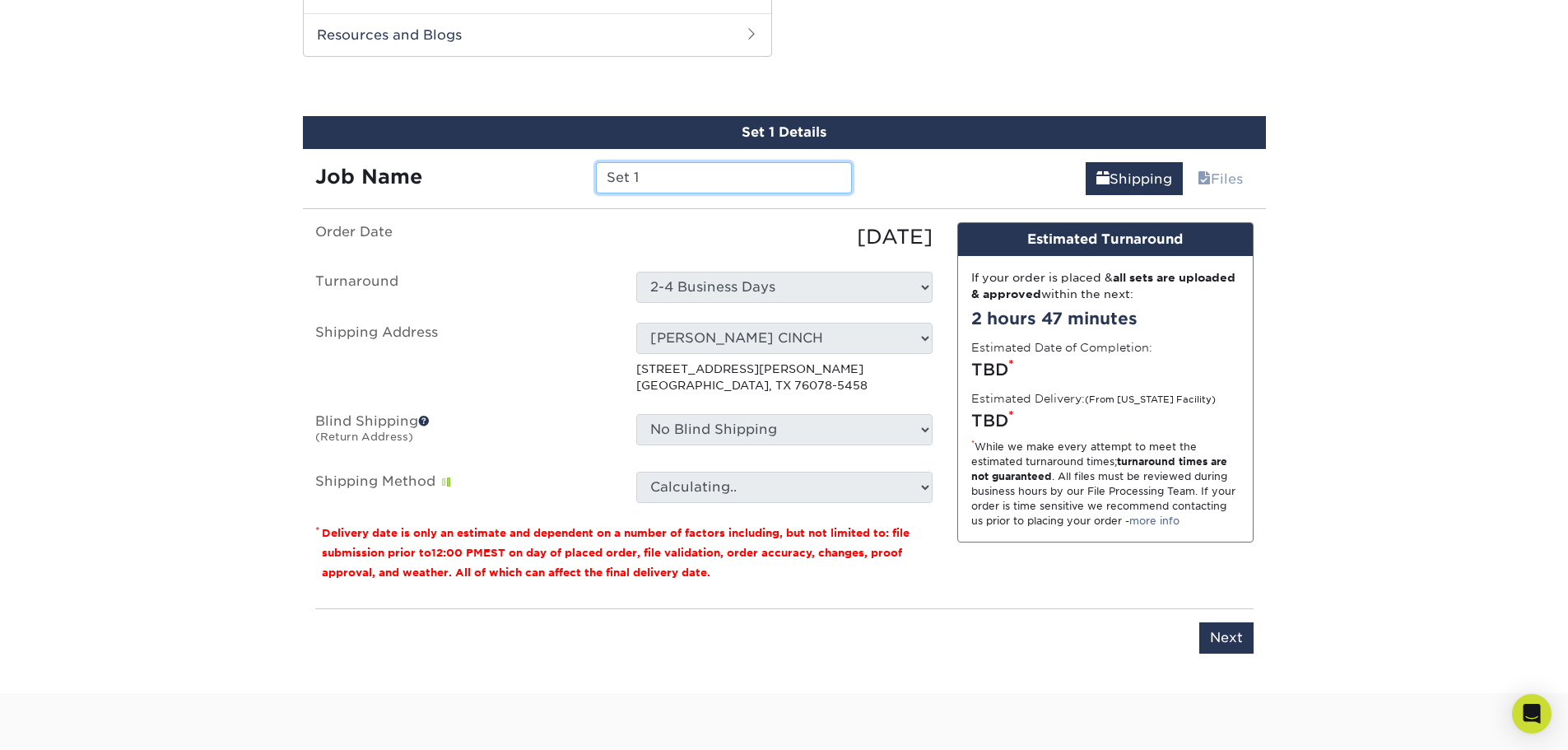
click at [645, 176] on input "Set 1" at bounding box center [724, 177] width 256 height 32
type input "S"
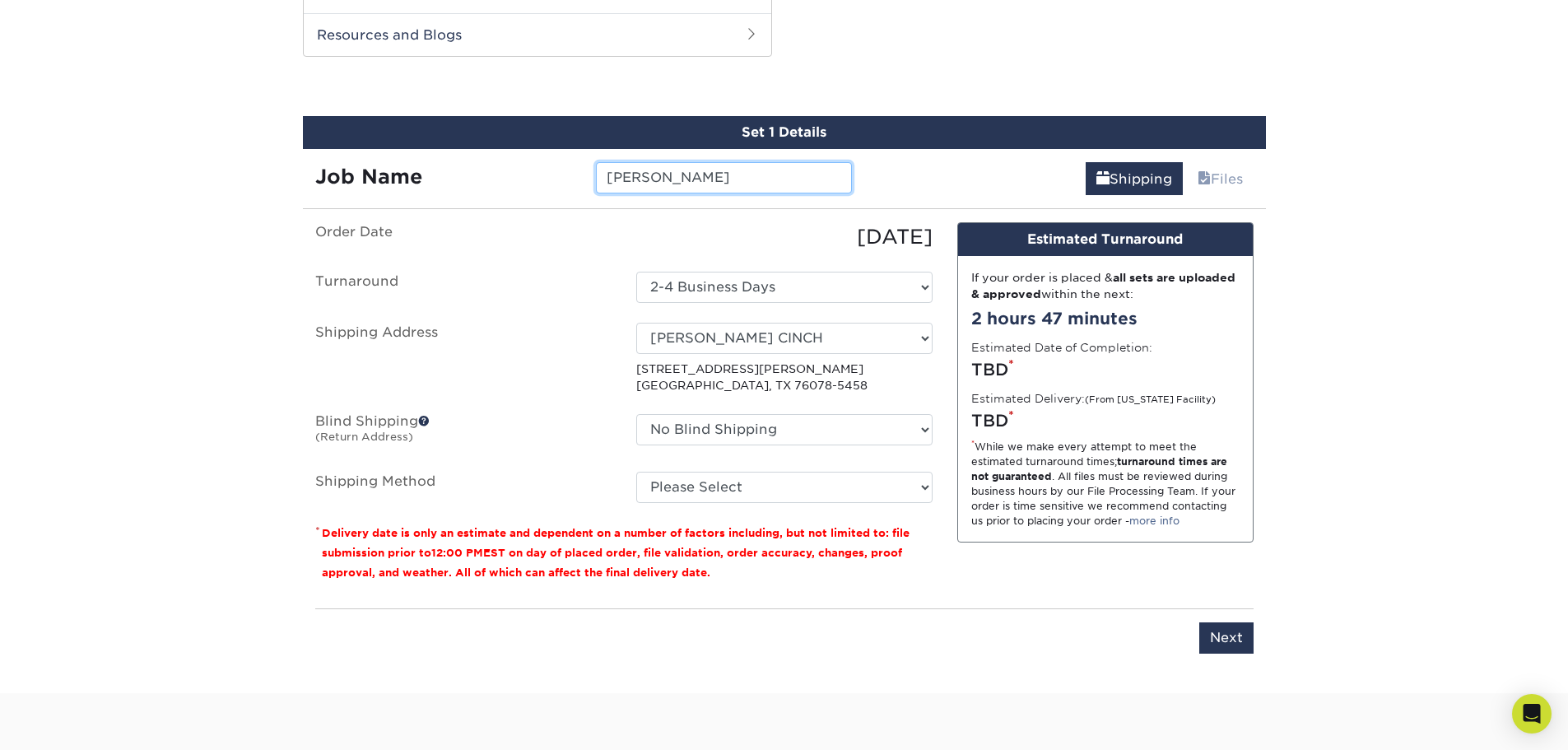
type input "[PERSON_NAME]"
click at [878, 476] on select "Please Select Ground Shipping (+$8.96) 3 Day Shipping Service (+$24.96) 2 Day A…" at bounding box center [785, 487] width 297 height 32
select select "03"
click at [637, 472] on select "Please Select Ground Shipping (+$8.96) 3 Day Shipping Service (+$24.96) 2 Day A…" at bounding box center [785, 487] width 297 height 32
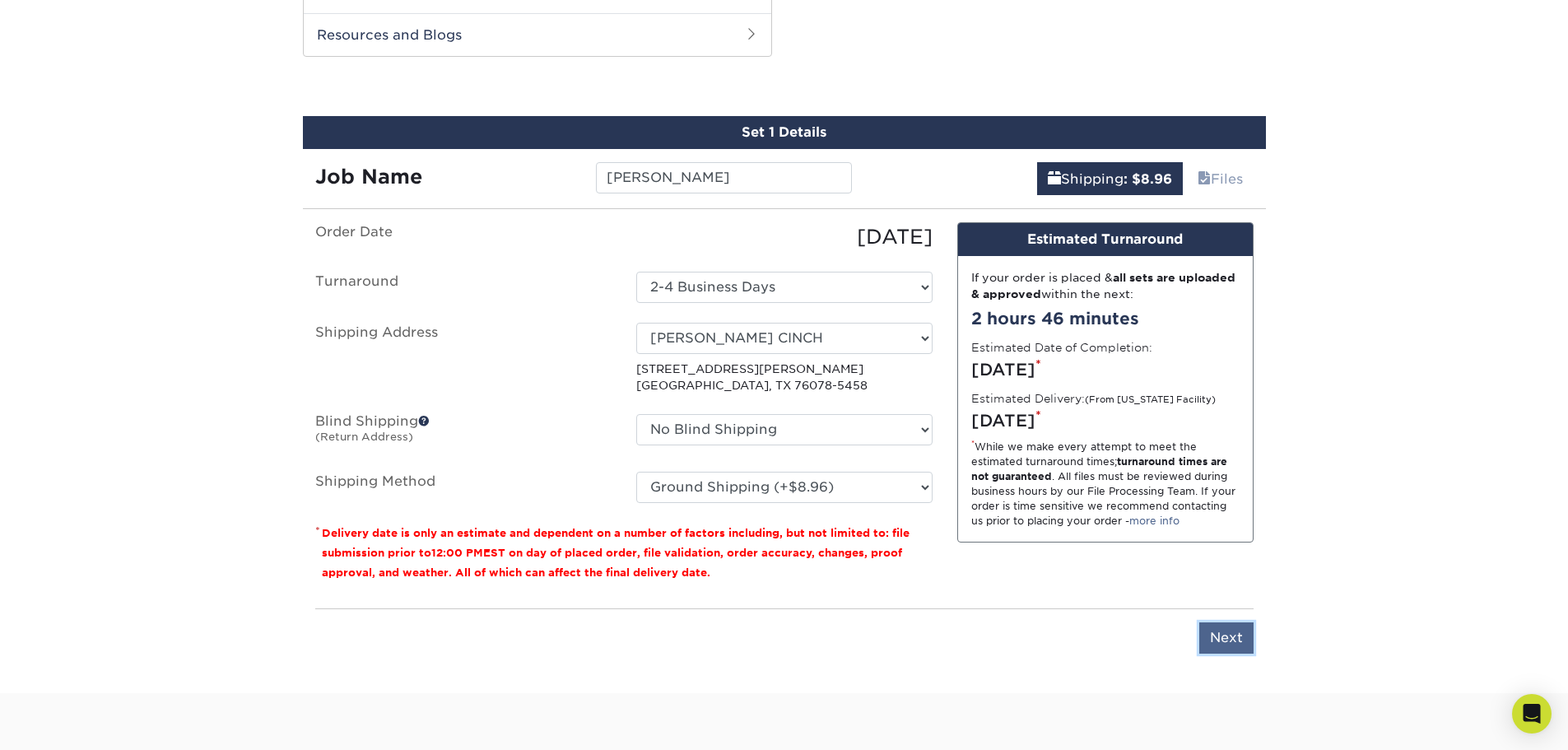
click at [1239, 638] on input "Next" at bounding box center [1226, 637] width 55 height 32
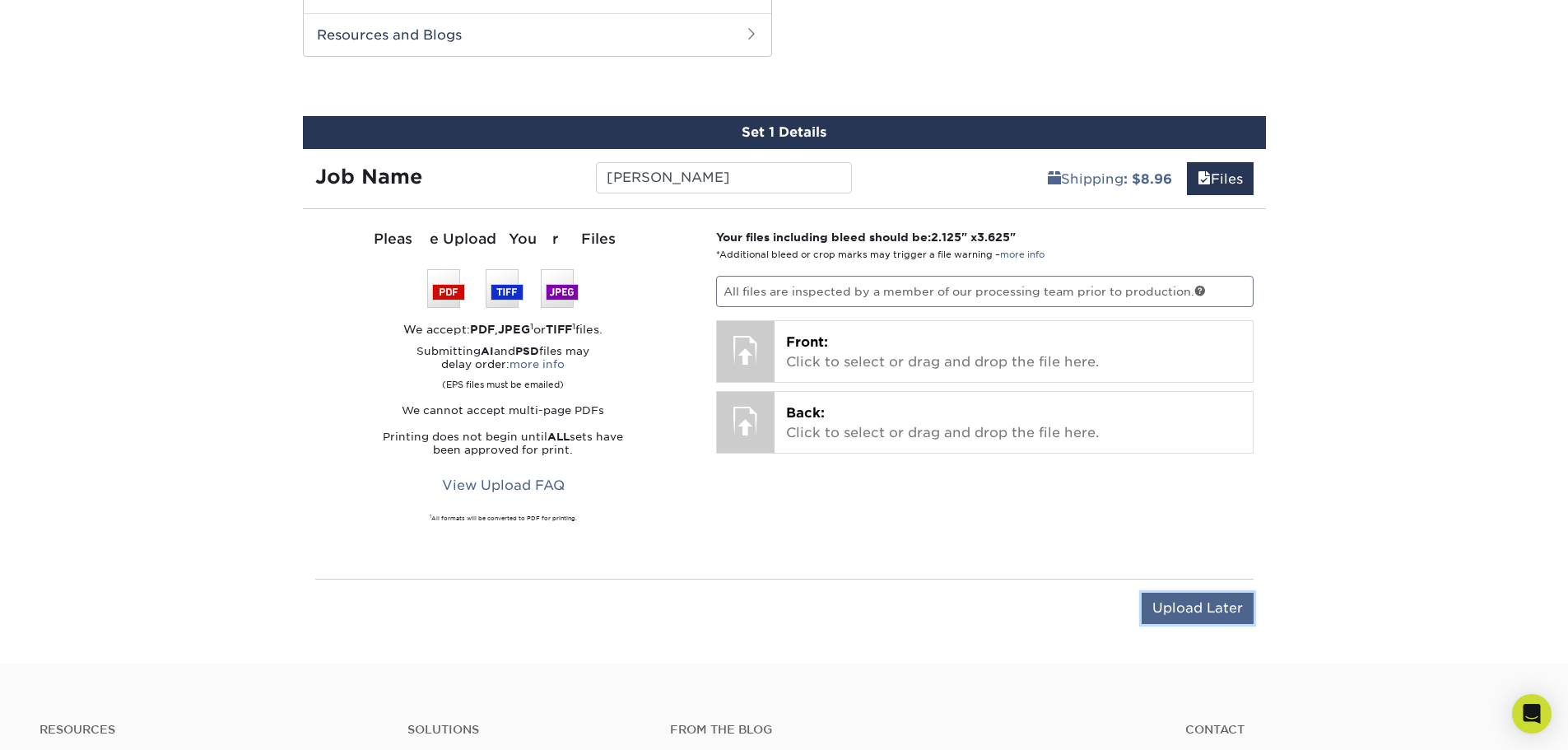
click at [1239, 609] on input "Upload Later" at bounding box center [1198, 607] width 112 height 32
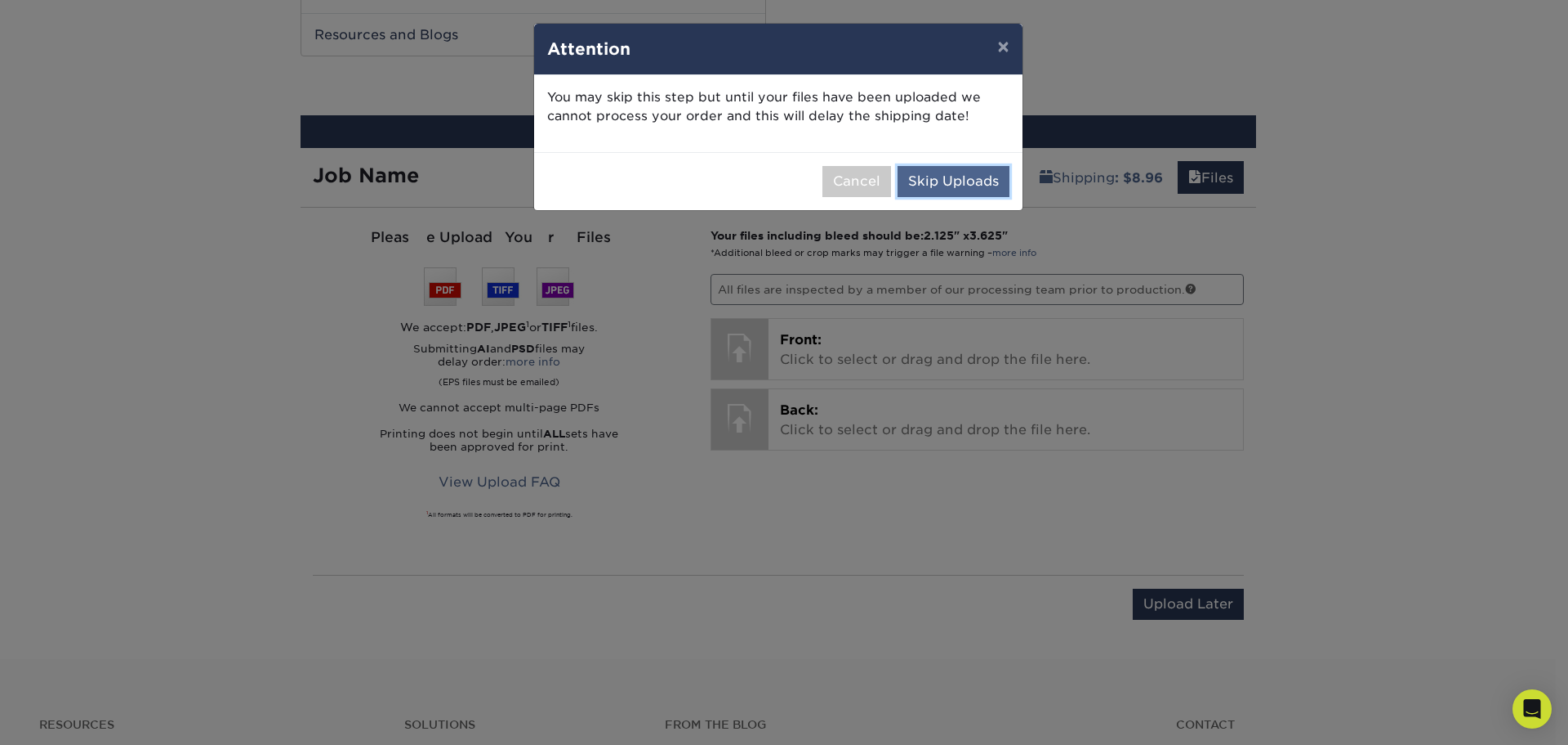
click at [967, 184] on button "Skip Uploads" at bounding box center [954, 181] width 112 height 31
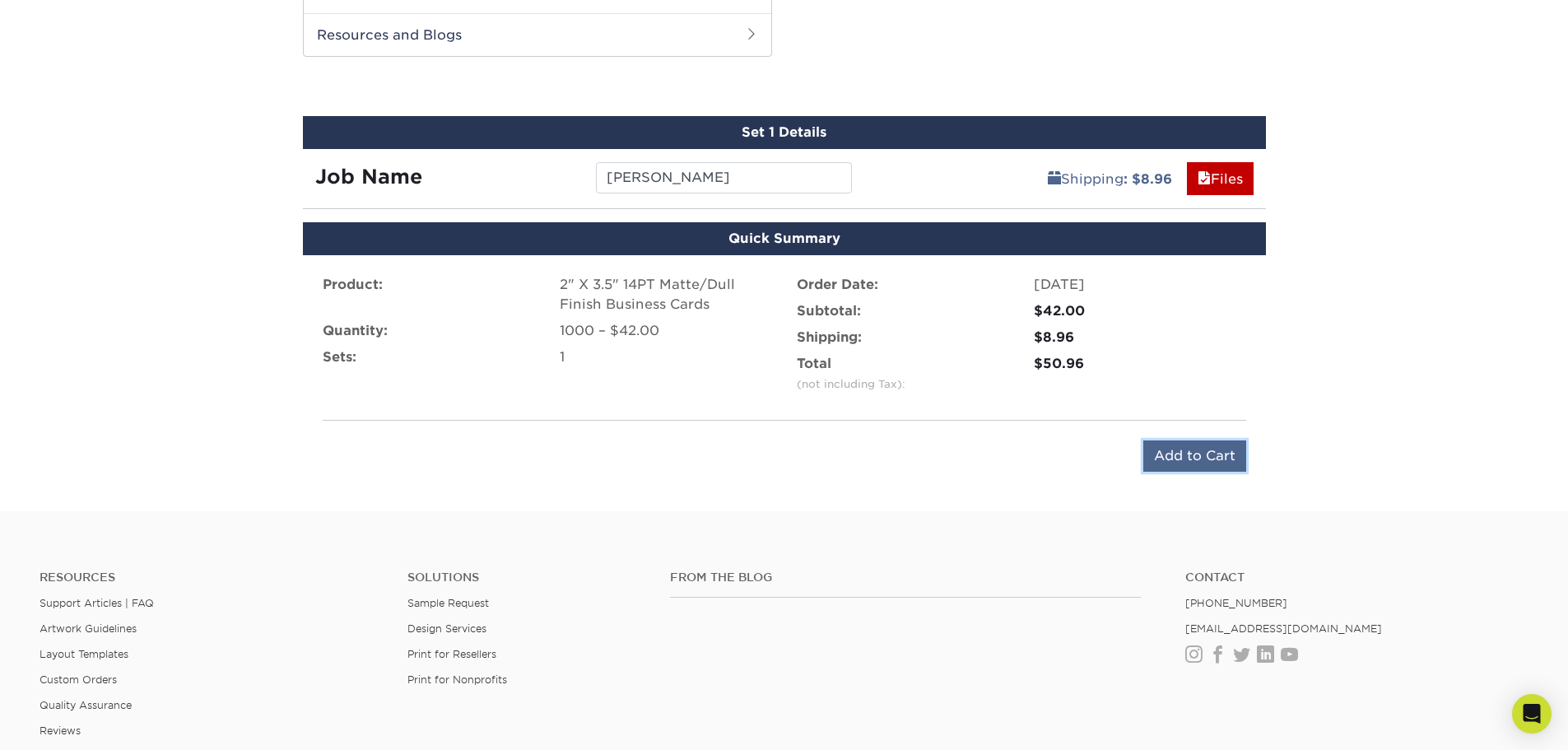
click at [1184, 461] on input "Add to Cart" at bounding box center [1196, 455] width 103 height 32
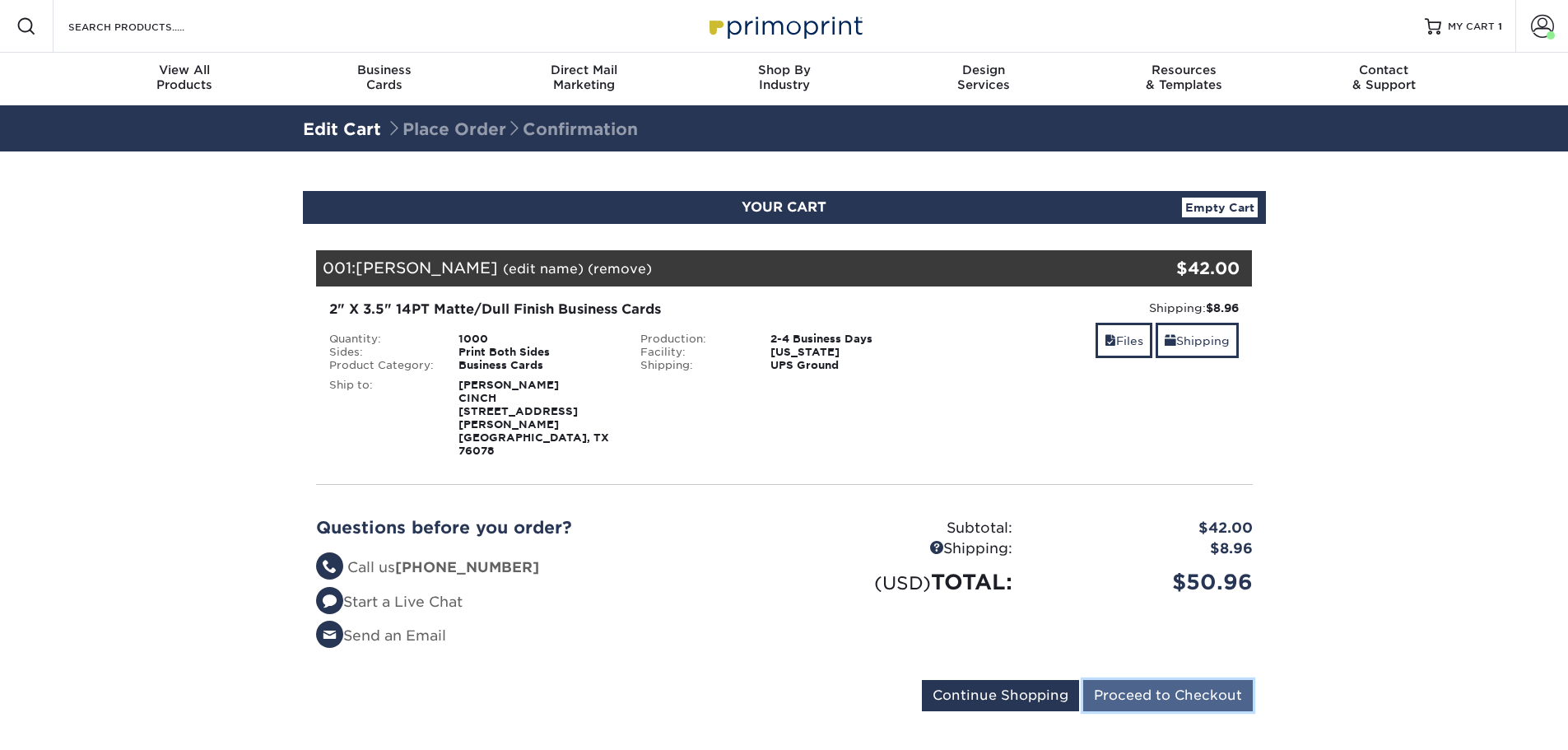
click at [1192, 679] on input "Proceed to Checkout" at bounding box center [1168, 695] width 169 height 32
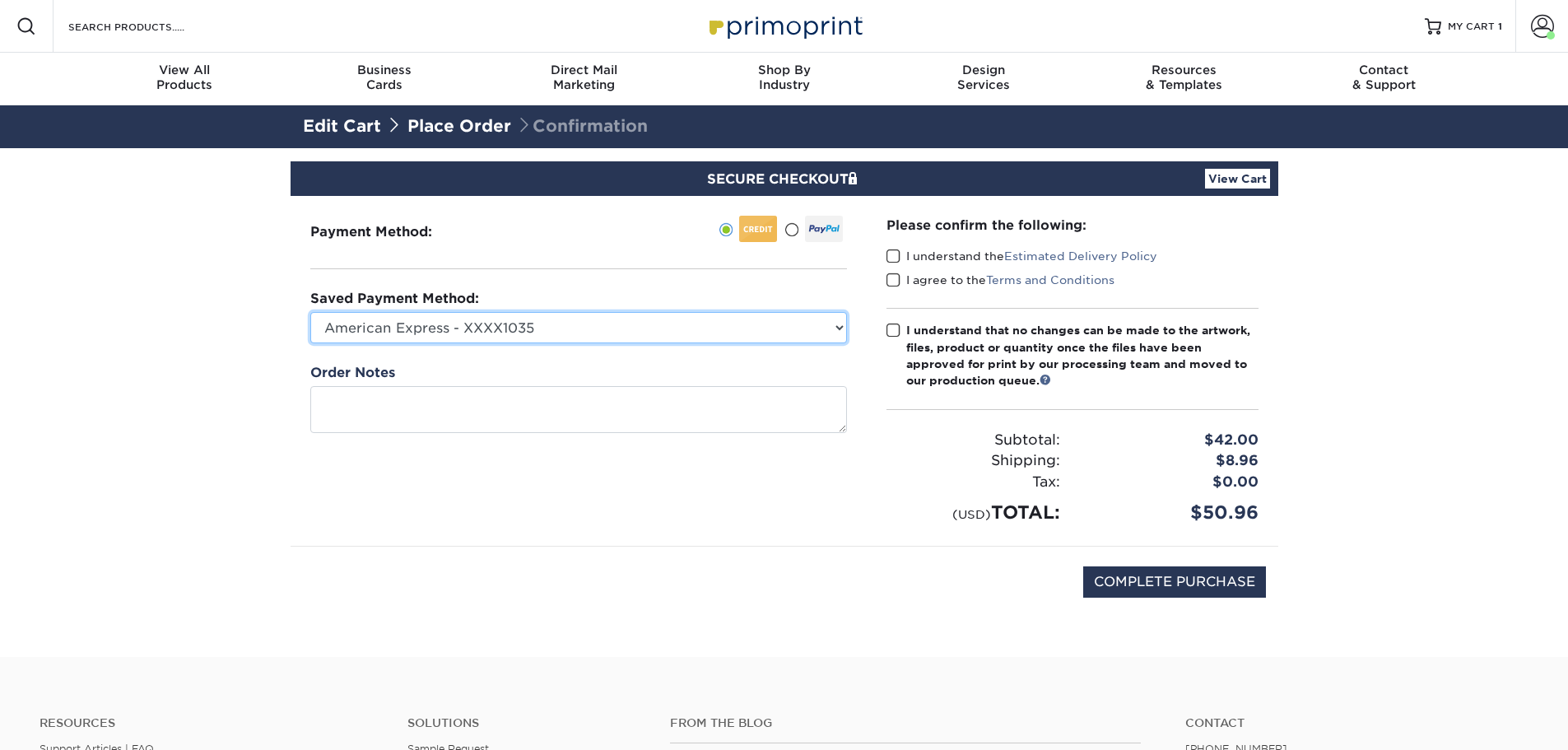
click at [834, 328] on select "American Express - XXXX1035 American Express - XXXX2033 American Express - XXXX…" at bounding box center [578, 327] width 537 height 32
select select "72526"
click at [310, 312] on select "American Express - XXXX1035 American Express - XXXX2033 American Express - XXXX…" at bounding box center [578, 327] width 537 height 32
click at [895, 252] on span at bounding box center [893, 256] width 14 height 15
click at [0, 0] on input "I understand the Estimated Delivery Policy" at bounding box center [0, 0] width 0 height 0
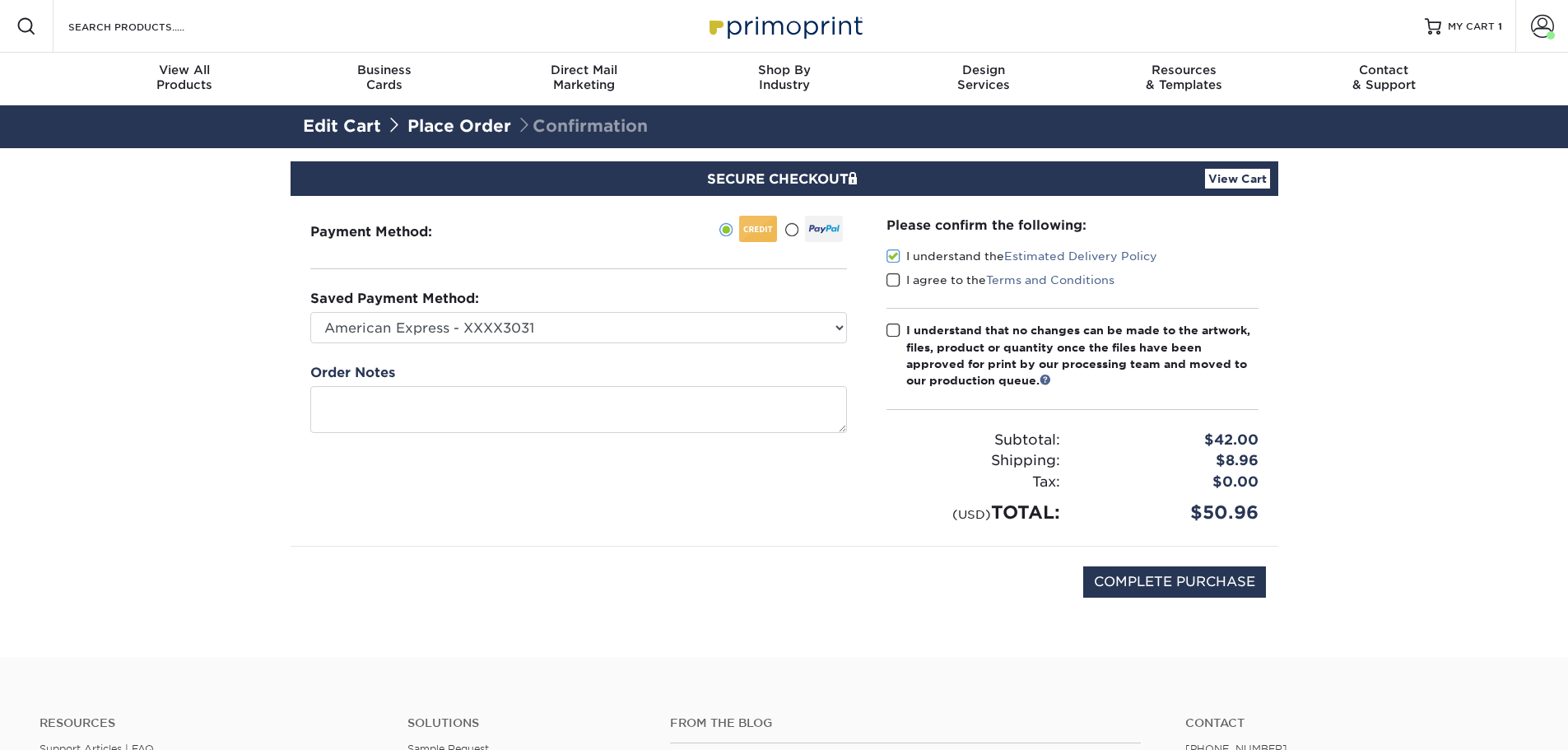
click at [892, 276] on span at bounding box center [893, 280] width 14 height 15
click at [0, 0] on input "I agree to the Terms and Conditions" at bounding box center [0, 0] width 0 height 0
click at [894, 322] on span at bounding box center [893, 330] width 14 height 15
click at [0, 0] on input "I understand that no changes can be made to the artwork, files, product or quan…" at bounding box center [0, 0] width 0 height 0
click at [1209, 583] on input "COMPLETE PURCHASE" at bounding box center [1175, 582] width 183 height 32
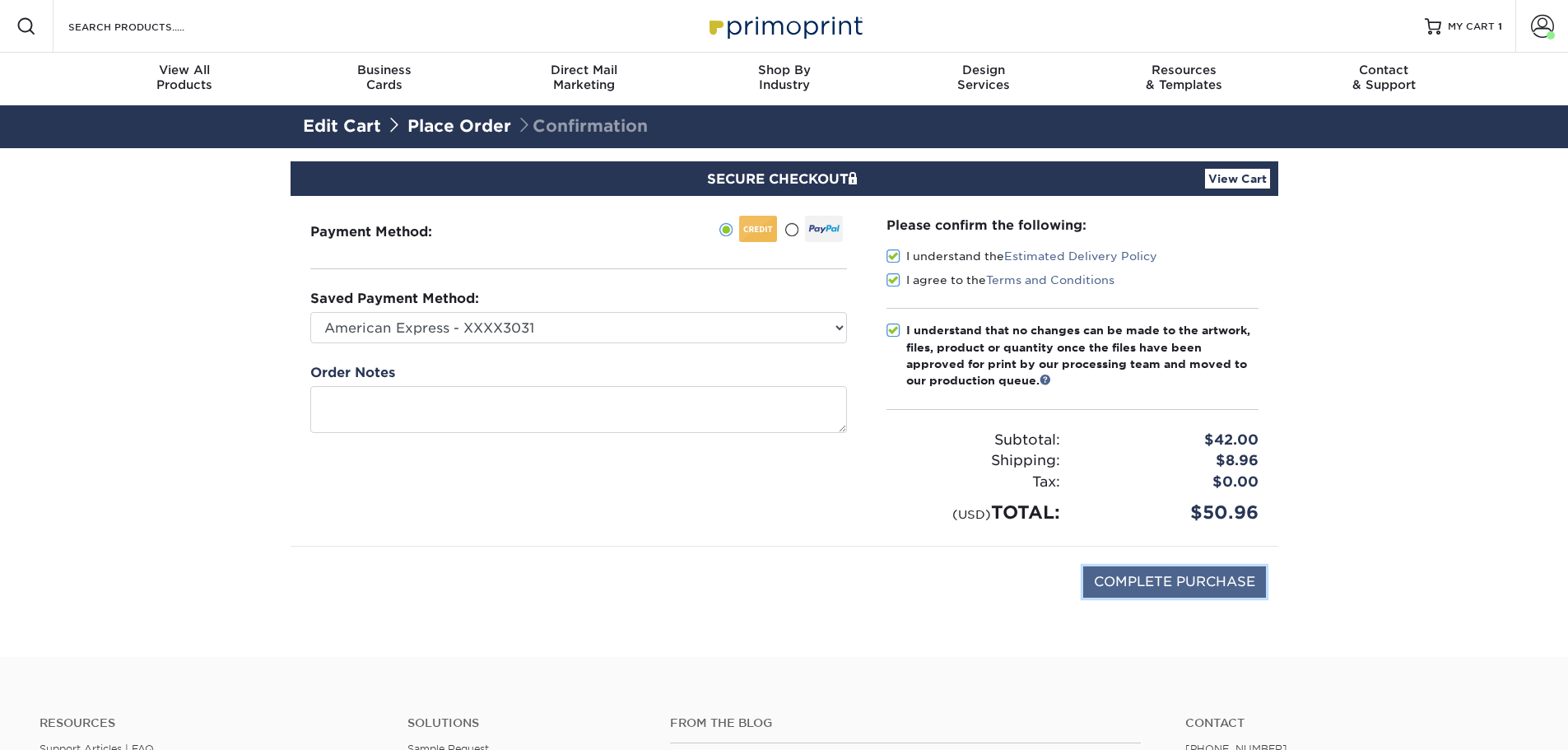
type input "PROCESSING, PLEASE WAIT..."
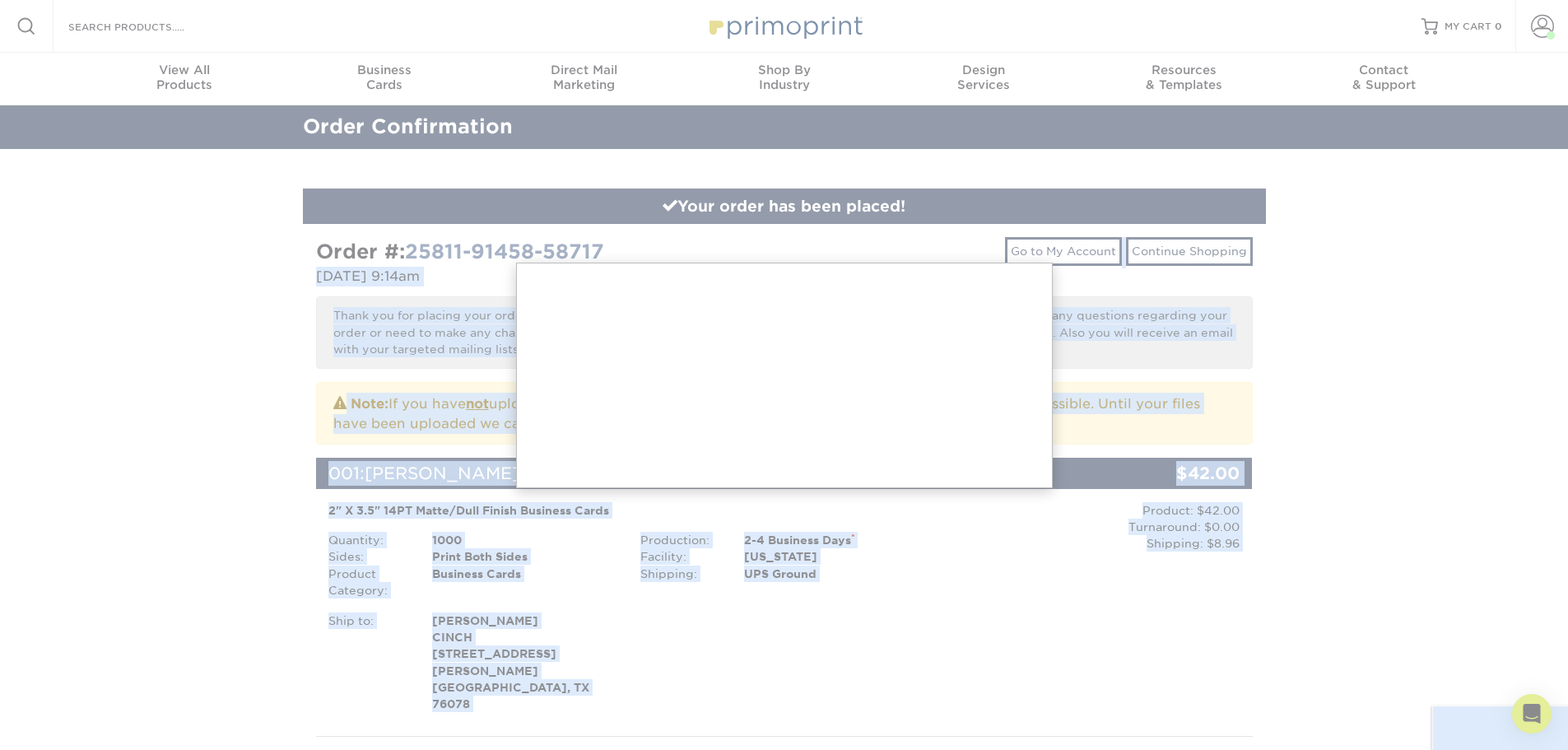
drag, startPoint x: 610, startPoint y: 250, endPoint x: 363, endPoint y: 235, distance: 247.5
click at [363, 235] on body "Resources Menu Search Products Account [PERSON_NAME] Account Dashboard Active O…" at bounding box center [784, 759] width 1568 height 1518
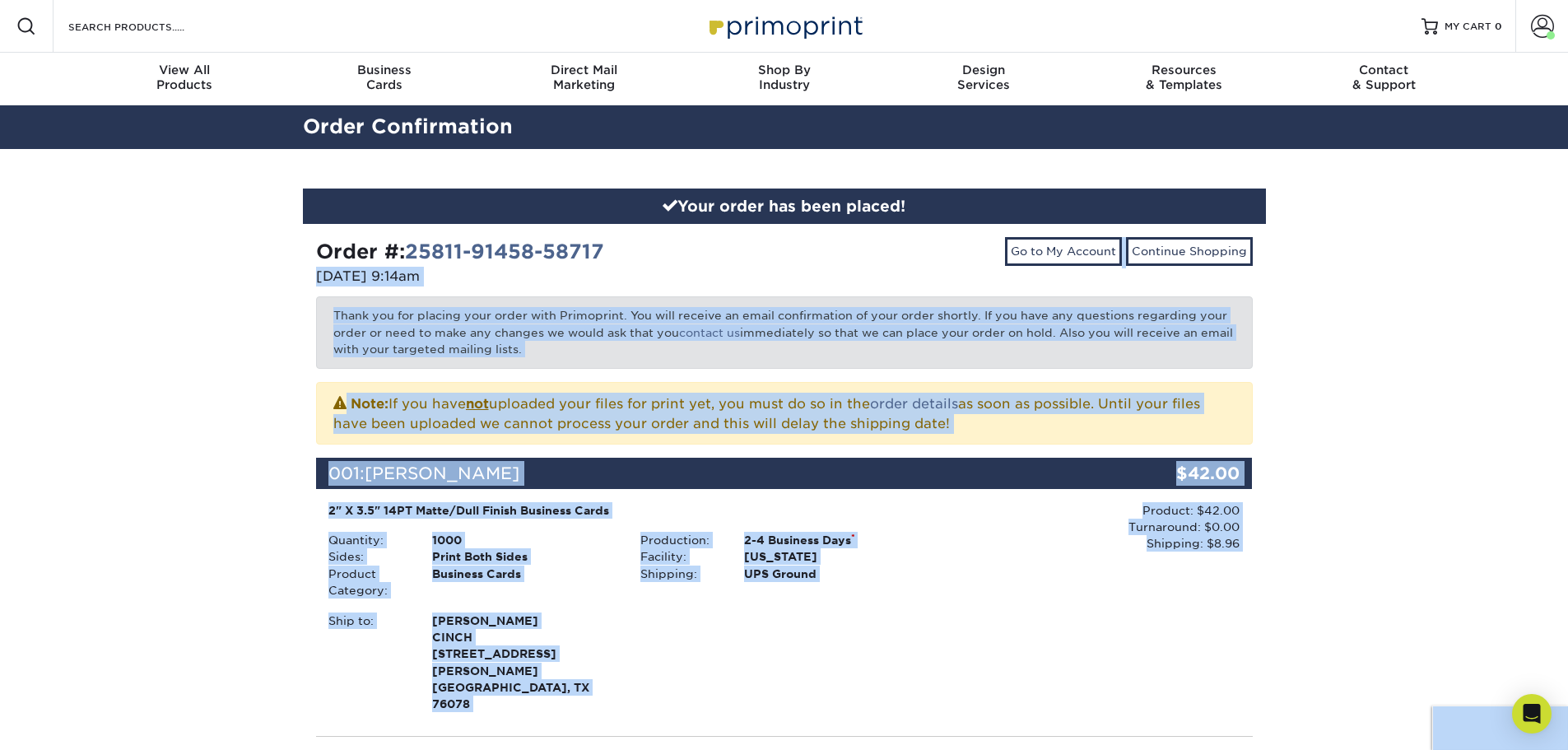
click at [603, 238] on div "Order #: 25811-91458-58717" at bounding box center [544, 252] width 456 height 30
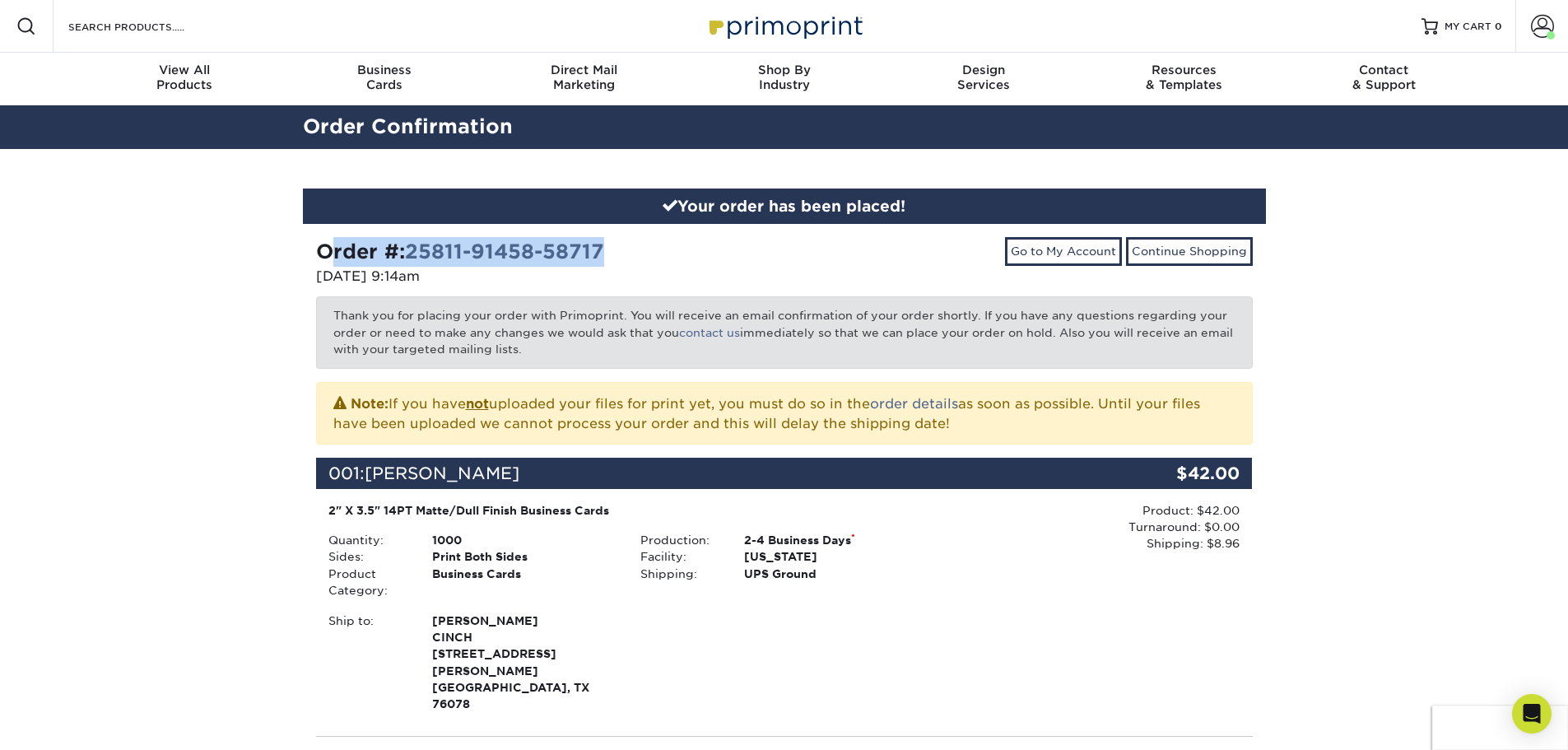
drag, startPoint x: 620, startPoint y: 254, endPoint x: 320, endPoint y: 245, distance: 300.1
click at [320, 245] on div "Order #: 25811-91458-58717" at bounding box center [544, 252] width 456 height 30
copy strong "Order #: 25811-91458-58717"
